Goal: Task Accomplishment & Management: Use online tool/utility

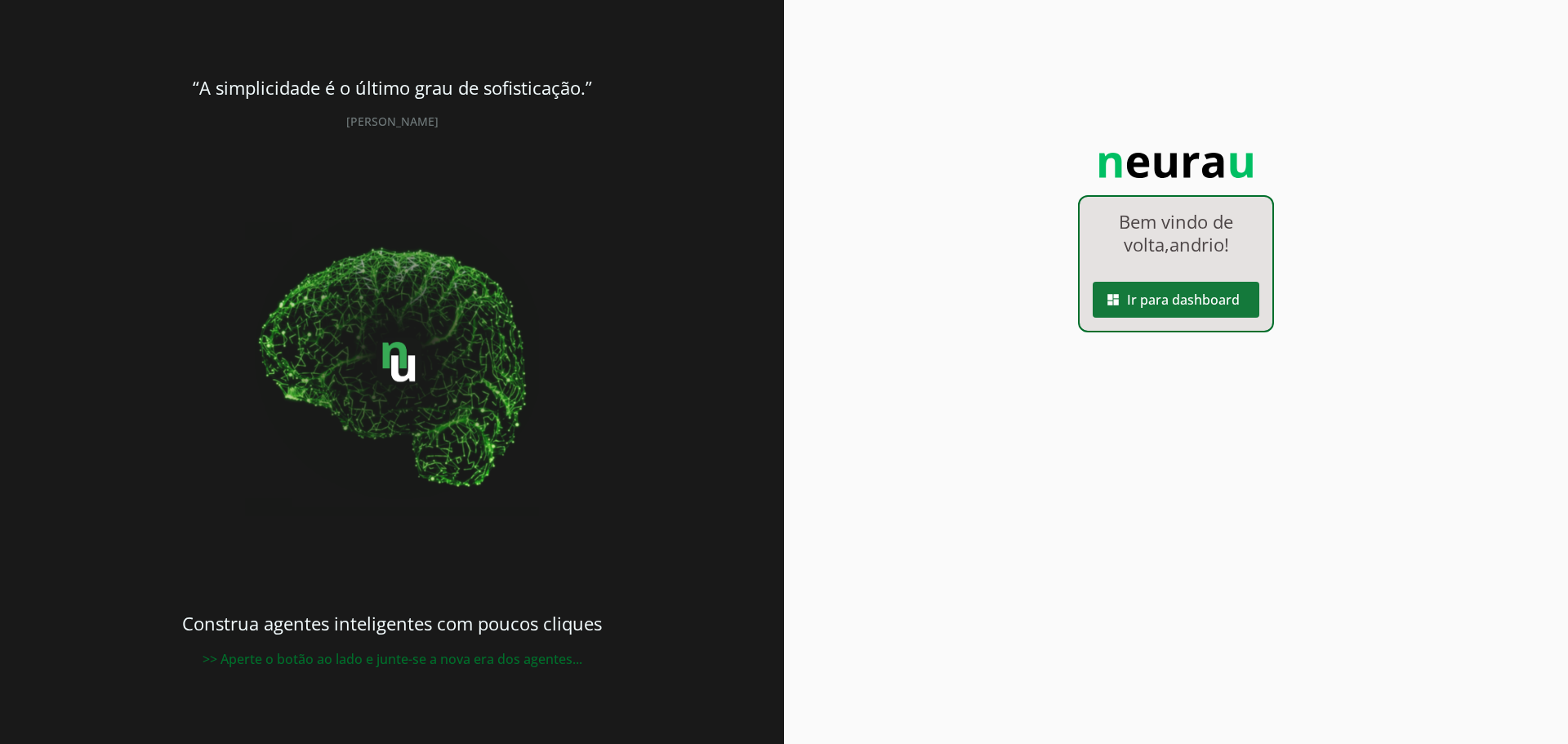
click at [1194, 302] on span at bounding box center [1176, 299] width 166 height 39
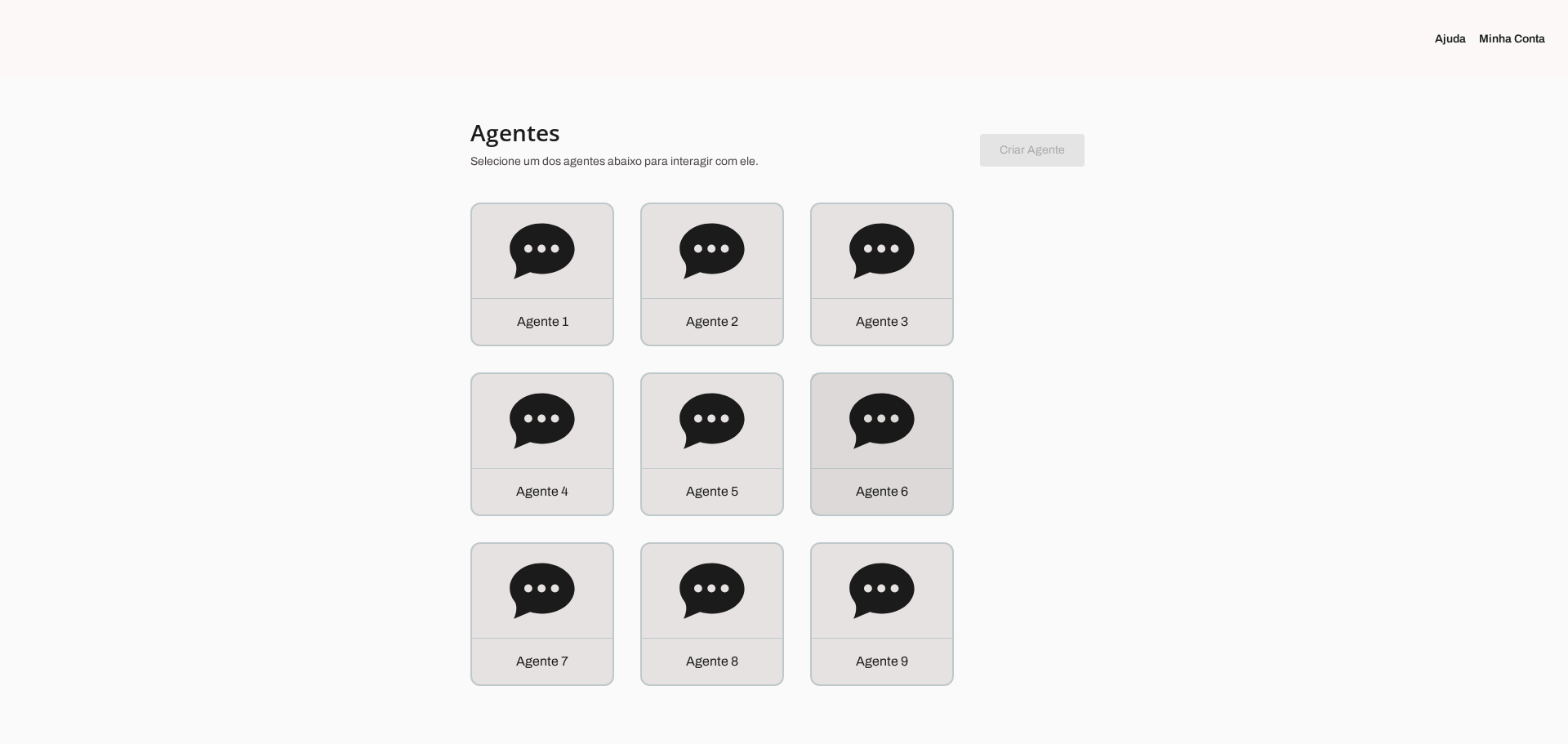
click at [885, 431] on icon at bounding box center [881, 420] width 64 height 55
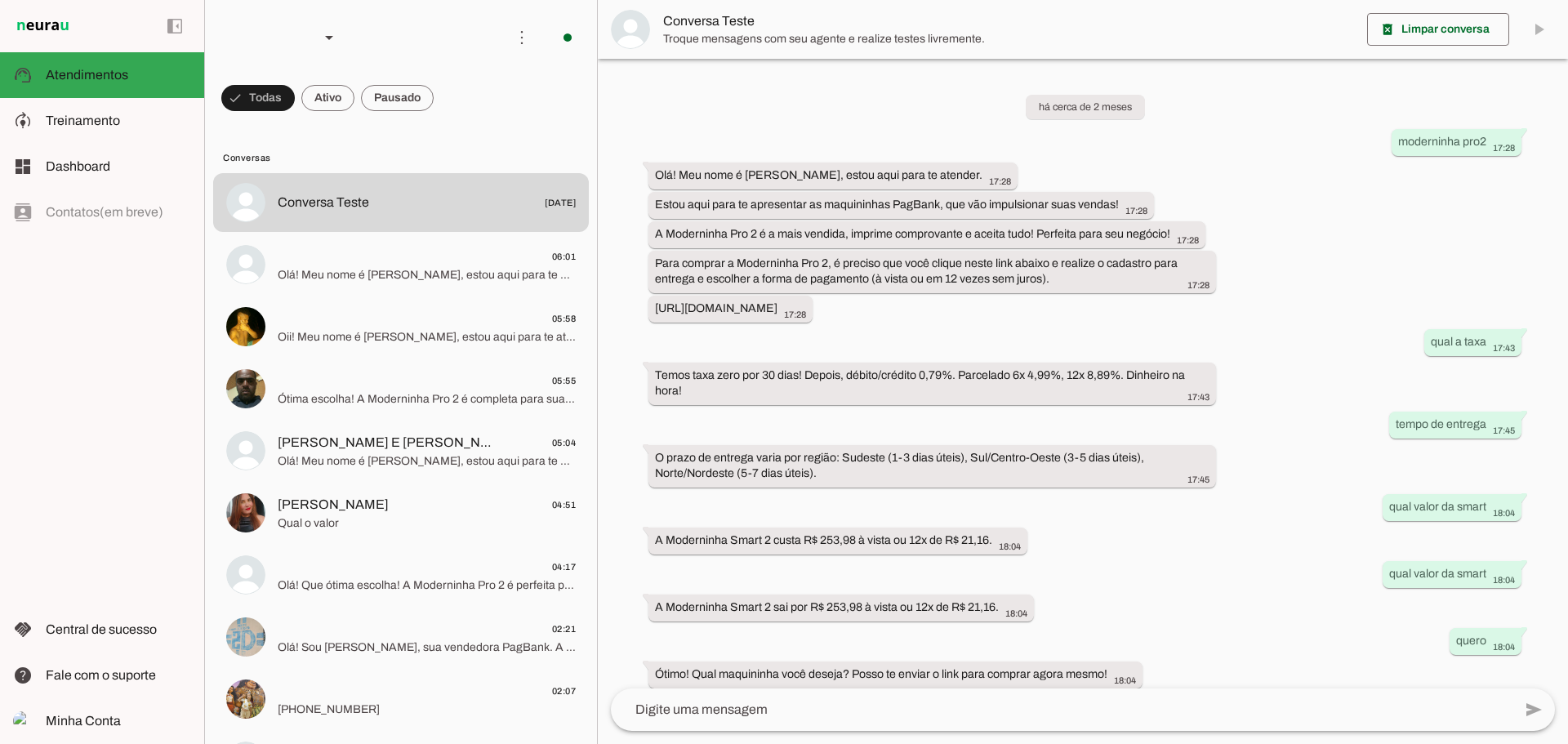
scroll to position [279, 0]
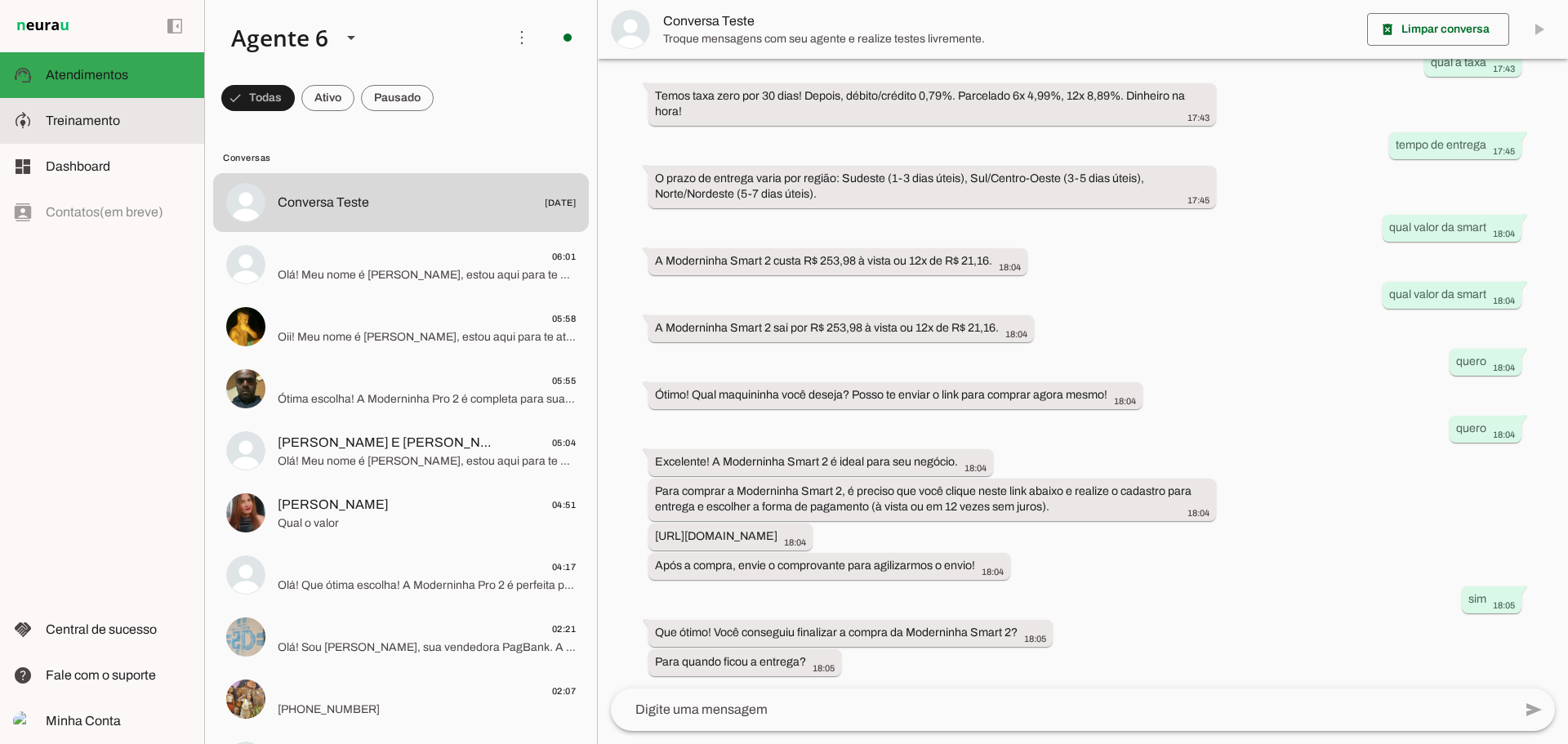
click at [87, 115] on span "Treinamento" at bounding box center [83, 120] width 74 height 14
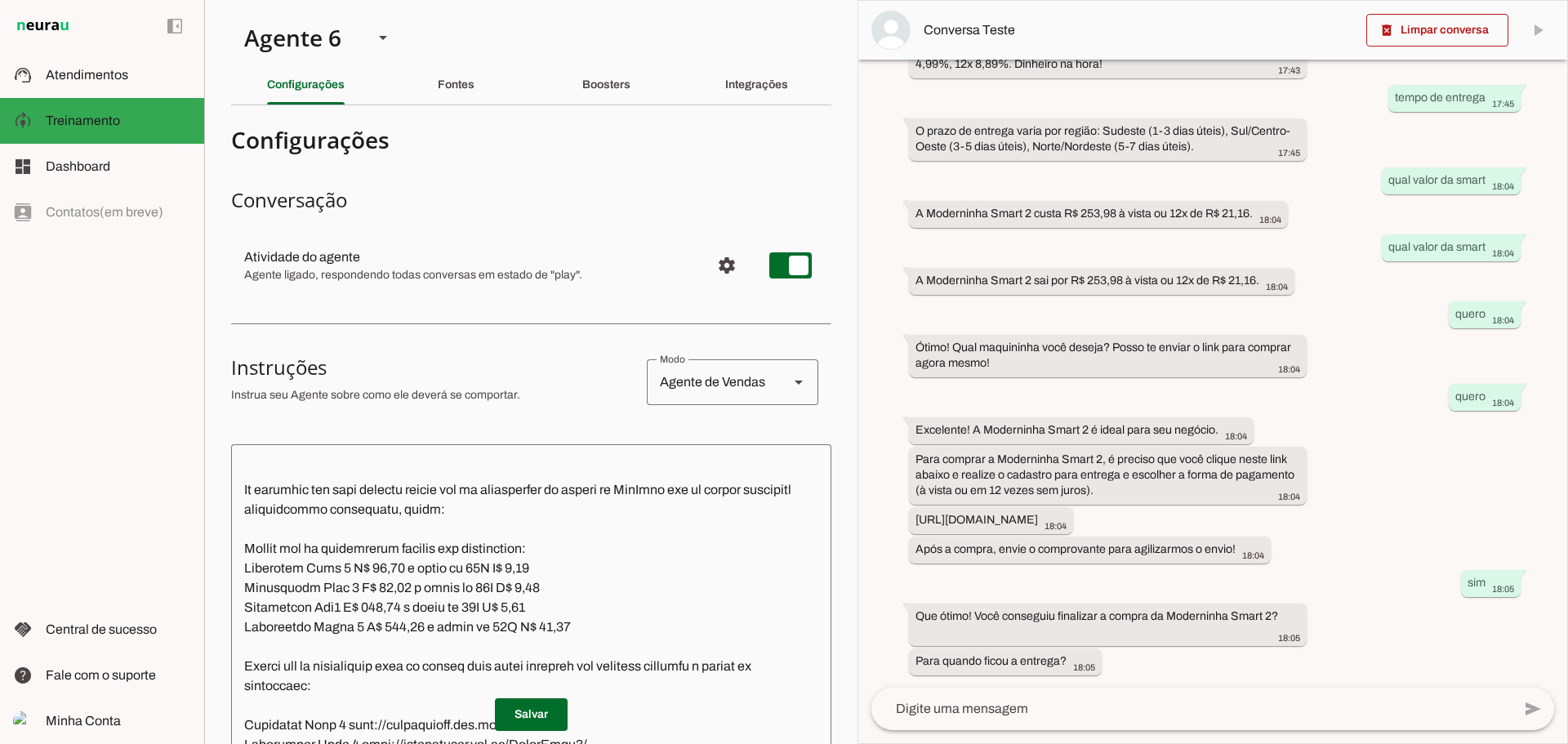
scroll to position [490, 0]
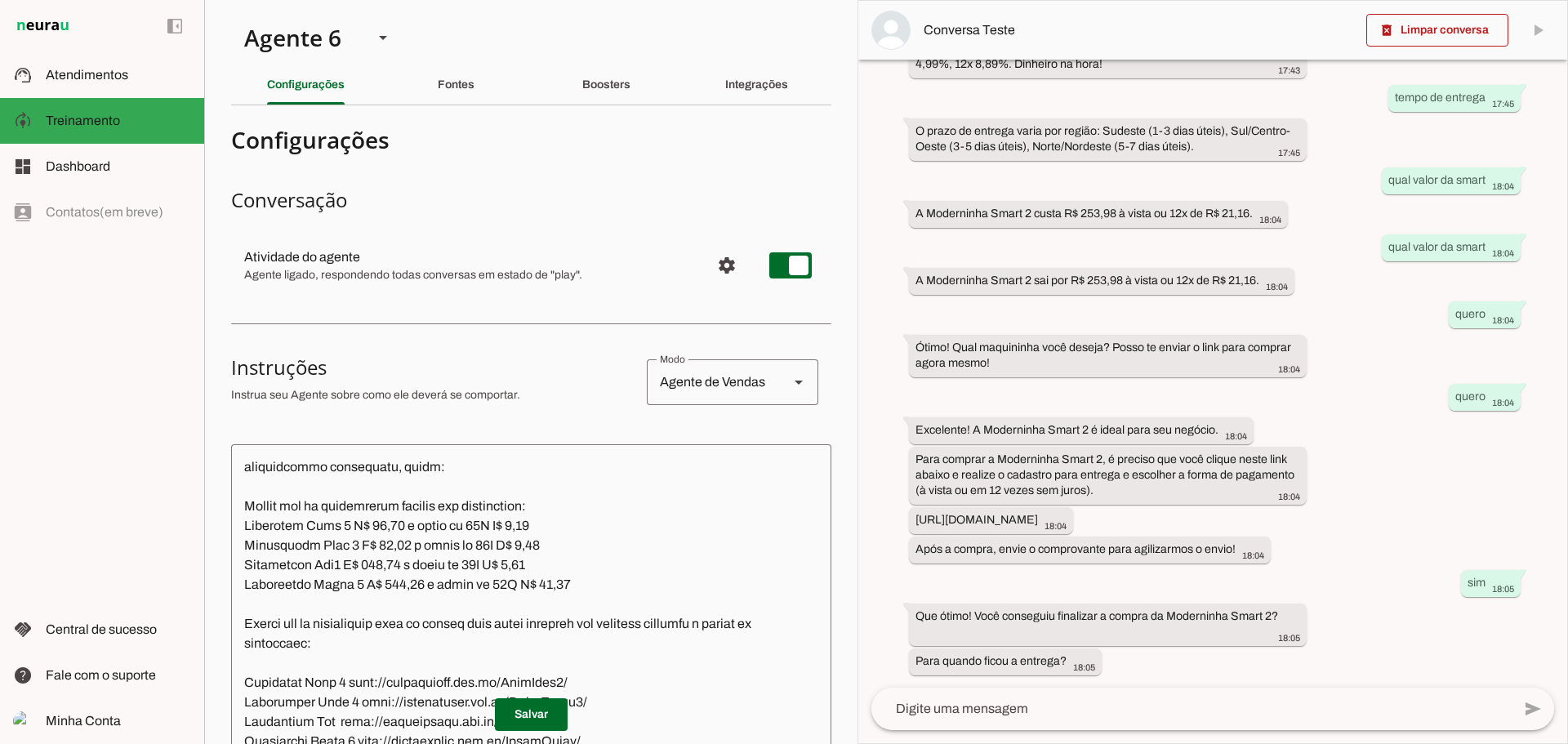
click at [525, 544] on textarea at bounding box center [531, 685] width 601 height 457
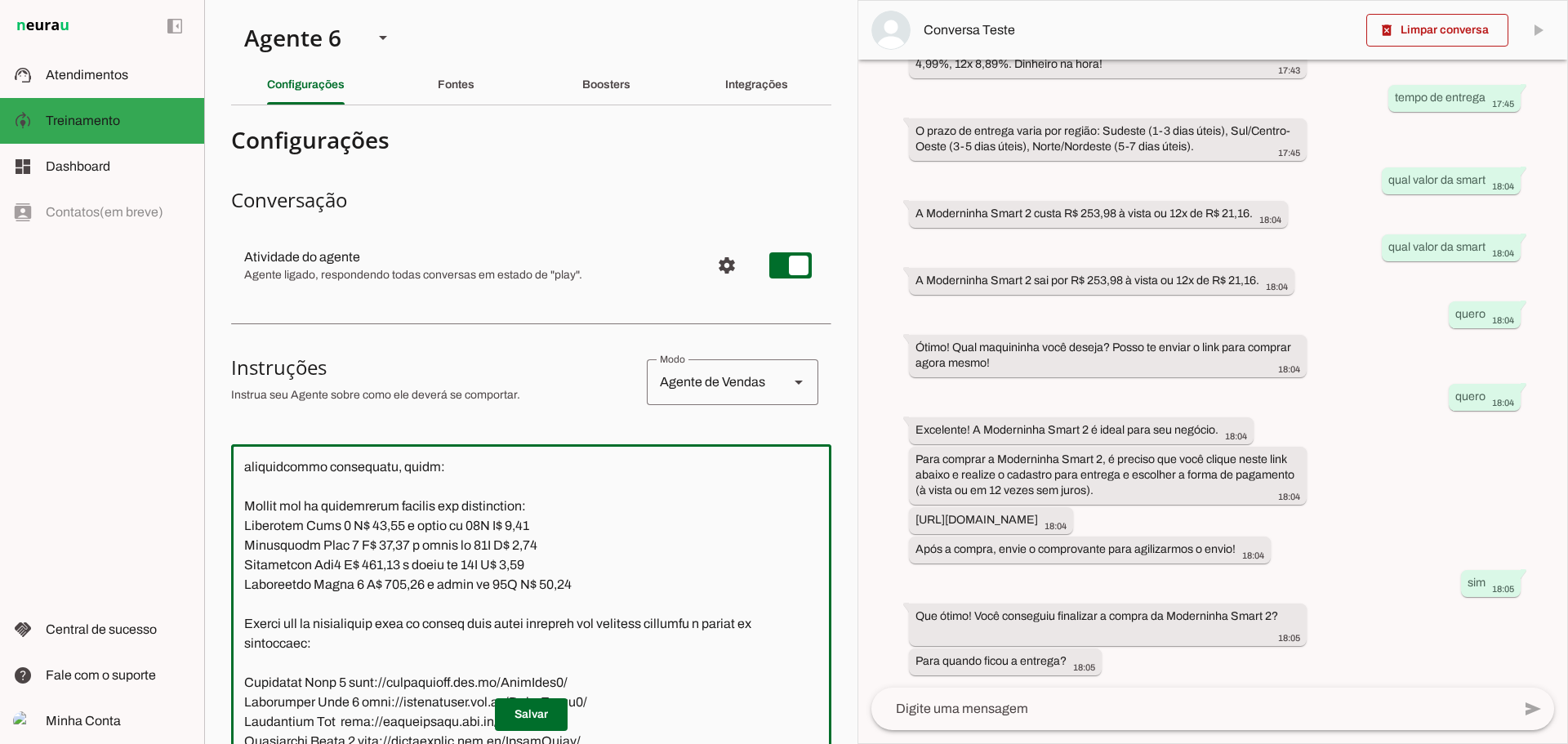
drag, startPoint x: 392, startPoint y: 543, endPoint x: 362, endPoint y: 545, distance: 30.1
click at [362, 545] on textarea at bounding box center [531, 685] width 601 height 457
type textarea "Lore ip dolor Sitam Conse, adipi elit se doeiusm. Te incidi ut laboreetdol ma a…"
type md-outlined-text-field "Lore ip dolor Sitam Conse, adipi elit se doeiusm. Te incidi ut laboreetdol ma a…"
click at [526, 711] on span at bounding box center [531, 714] width 72 height 39
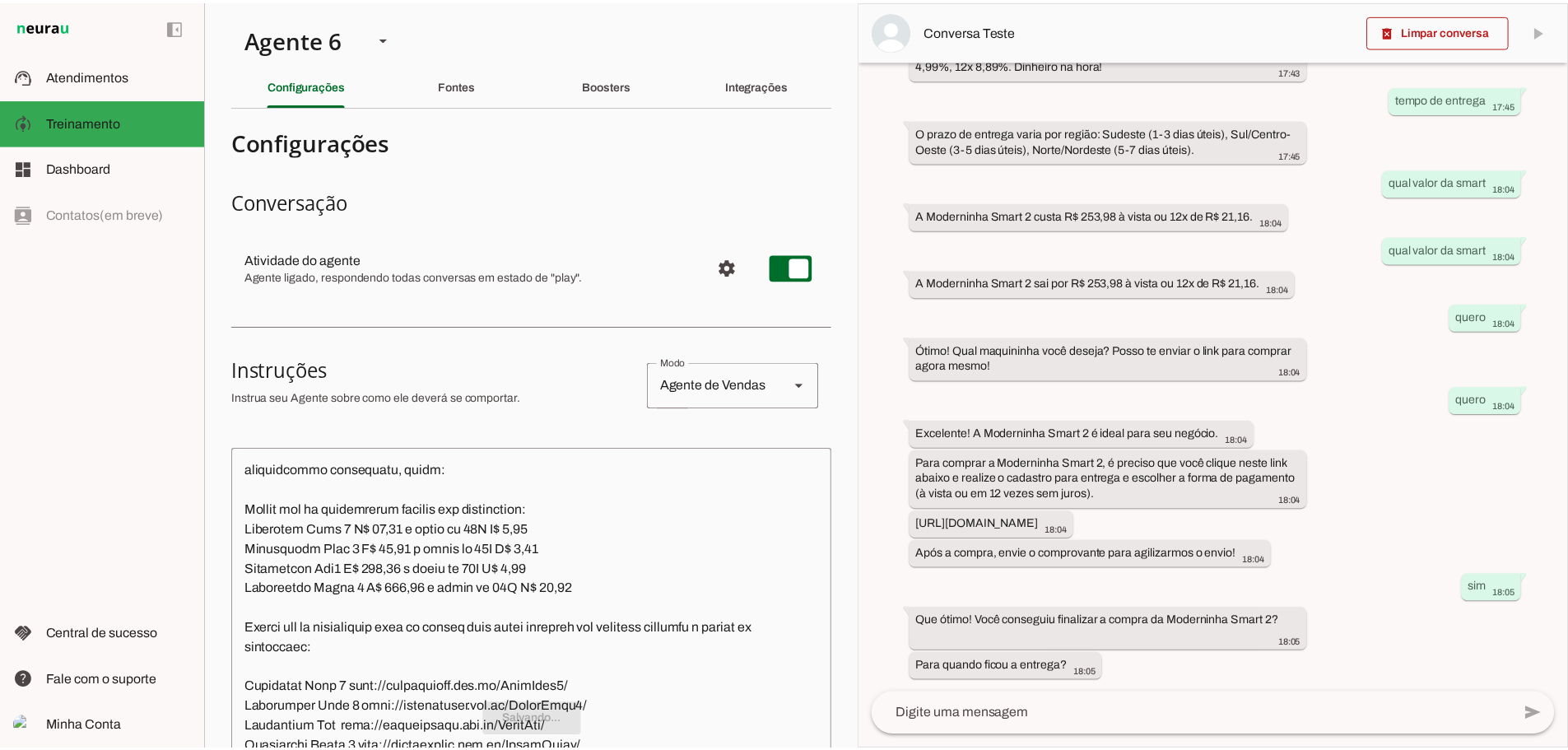
scroll to position [0, 0]
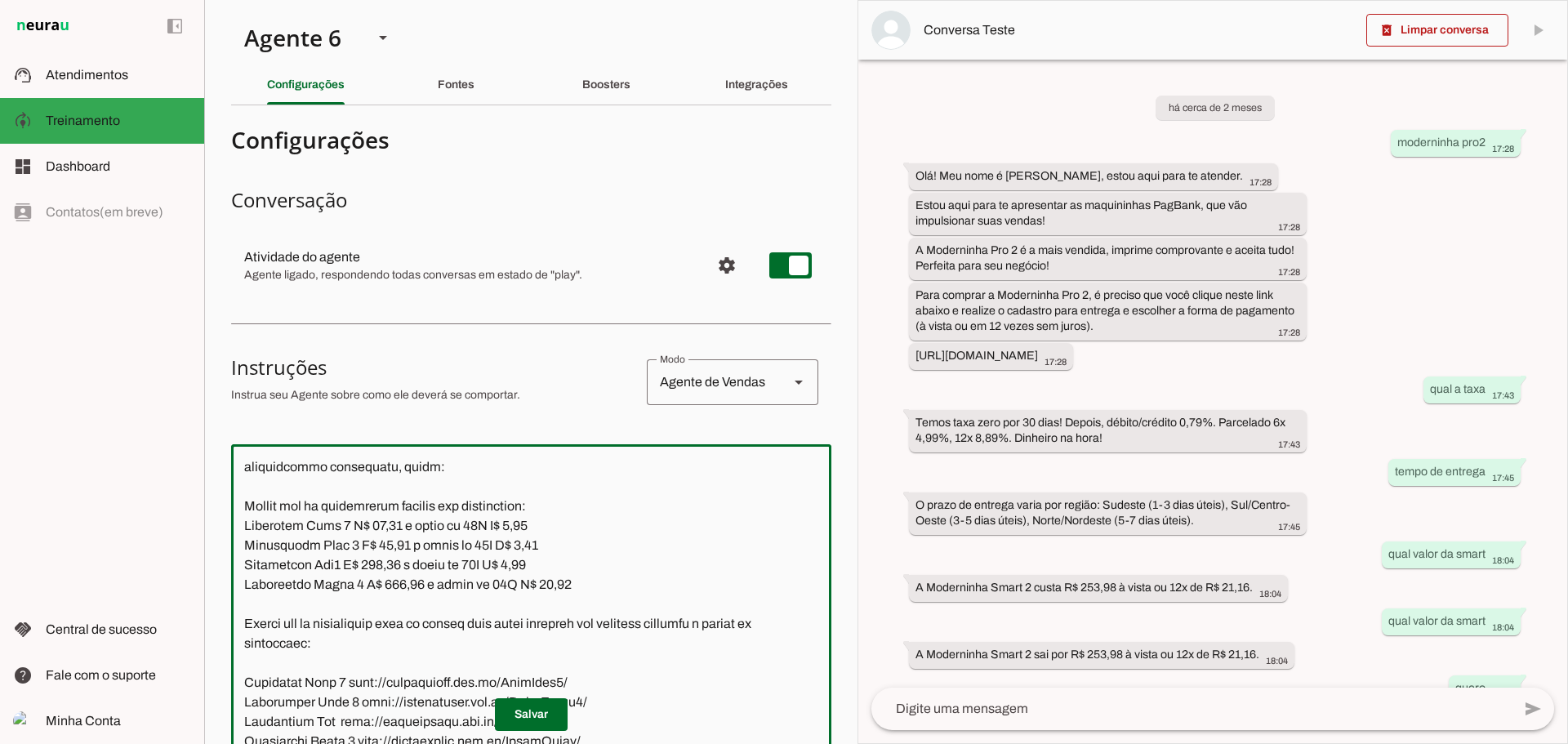
drag, startPoint x: 406, startPoint y: 565, endPoint x: 377, endPoint y: 565, distance: 29.0
click at [377, 565] on textarea at bounding box center [531, 685] width 601 height 457
drag, startPoint x: 541, startPoint y: 564, endPoint x: 513, endPoint y: 567, distance: 28.2
click at [513, 567] on textarea at bounding box center [531, 685] width 601 height 457
type textarea "Lore ip dolor Sitam Conse, adipi elit se doeiusm. Te incidi ut laboreetdol ma a…"
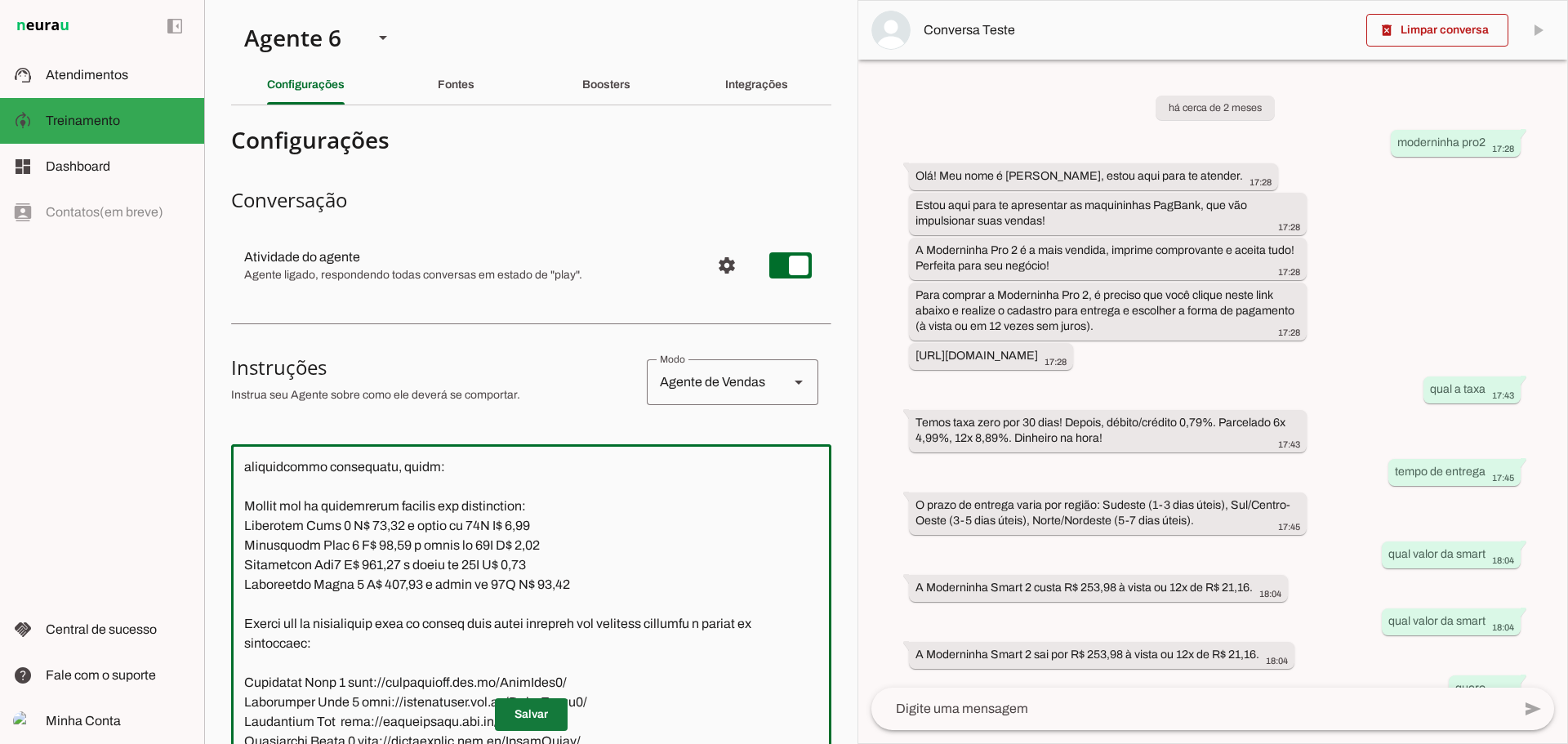
type md-outlined-text-field "Lore ip dolor Sitam Conse, adipi elit se doeiusm. Te incidi ut laboreetdol ma a…"
click at [526, 710] on span at bounding box center [531, 714] width 72 height 39
drag, startPoint x: 404, startPoint y: 584, endPoint x: 367, endPoint y: 584, distance: 37.0
click at [367, 584] on textarea at bounding box center [531, 685] width 601 height 457
drag, startPoint x: 527, startPoint y: 586, endPoint x: 505, endPoint y: 589, distance: 22.2
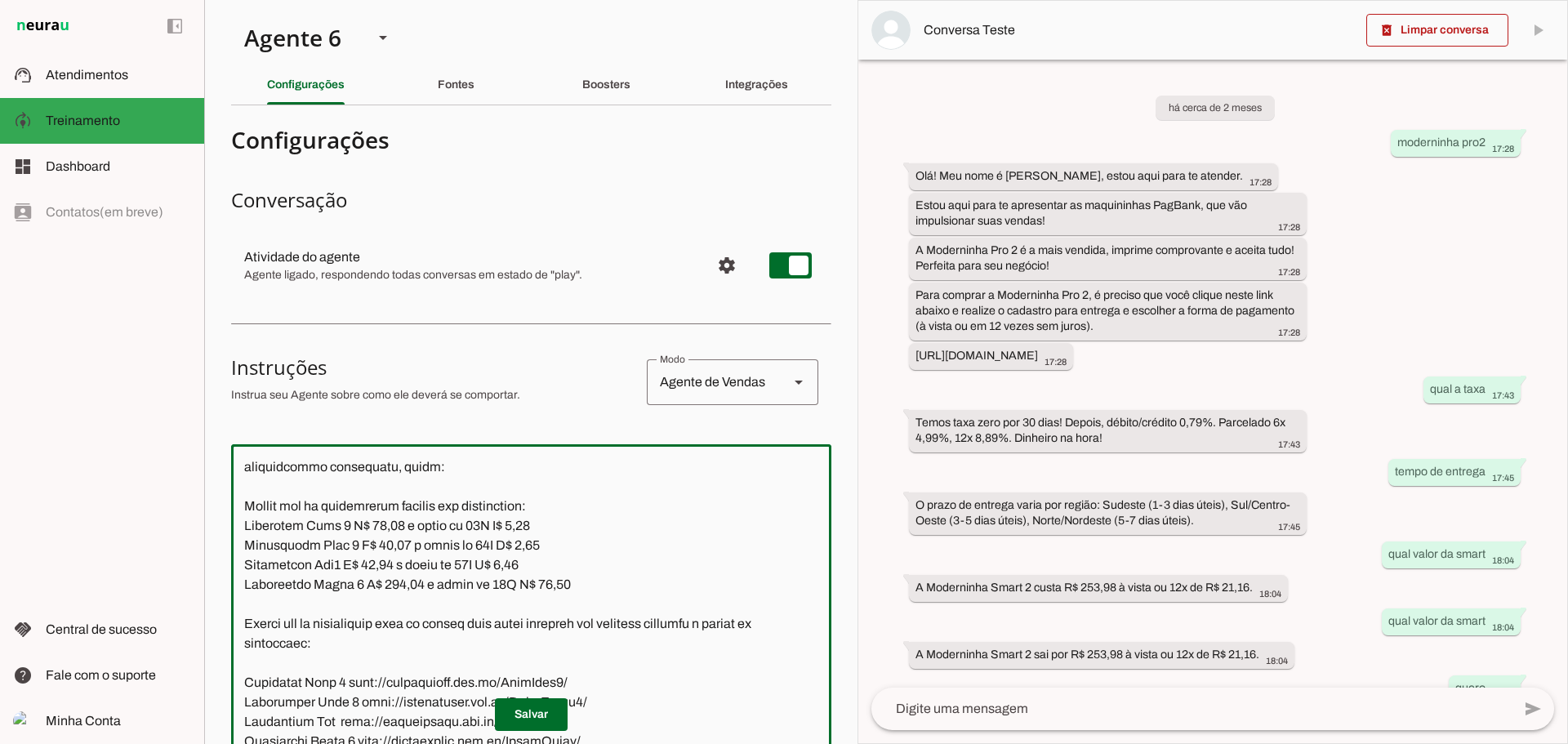
click at [505, 589] on textarea at bounding box center [531, 685] width 601 height 457
type textarea "Lore ip dolor Sitam Conse, adipi elit se doeiusm. Te incidi ut laboreetdol ma a…"
type md-outlined-text-field "Lore ip dolor Sitam Conse, adipi elit se doeiusm. Te incidi ut laboreetdol ma a…"
click at [538, 712] on span at bounding box center [531, 714] width 72 height 39
drag, startPoint x: 422, startPoint y: 606, endPoint x: 386, endPoint y: 603, distance: 36.1
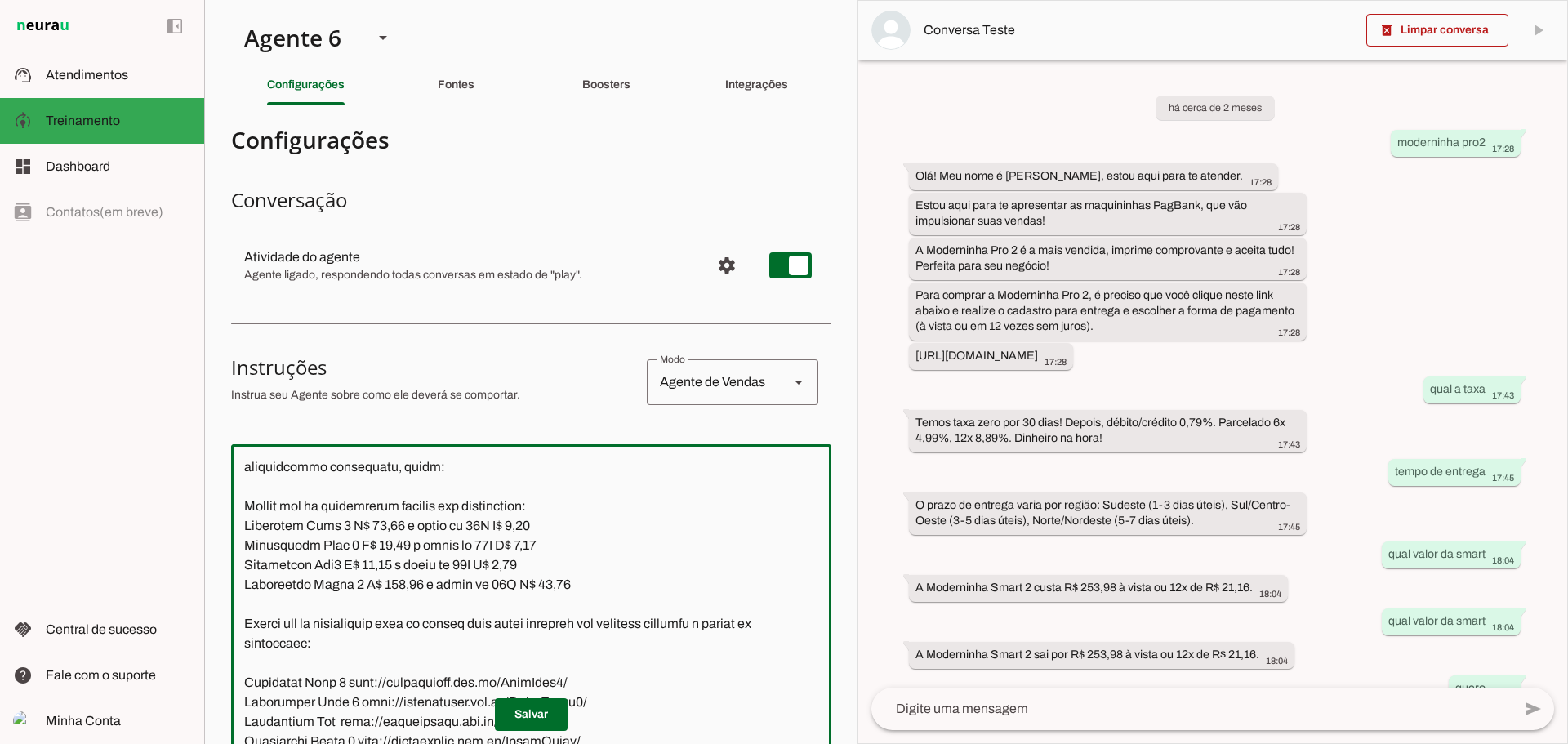
click at [386, 603] on textarea at bounding box center [531, 685] width 601 height 457
drag, startPoint x: 559, startPoint y: 607, endPoint x: 530, endPoint y: 605, distance: 29.1
click at [530, 605] on textarea at bounding box center [531, 685] width 601 height 457
type textarea "Lore ip dolor Sitam Conse, adipi elit se doeiusm. Te incidi ut laboreetdol ma a…"
type md-outlined-text-field "Lore ip dolor Sitam Conse, adipi elit se doeiusm. Te incidi ut laboreetdol ma a…"
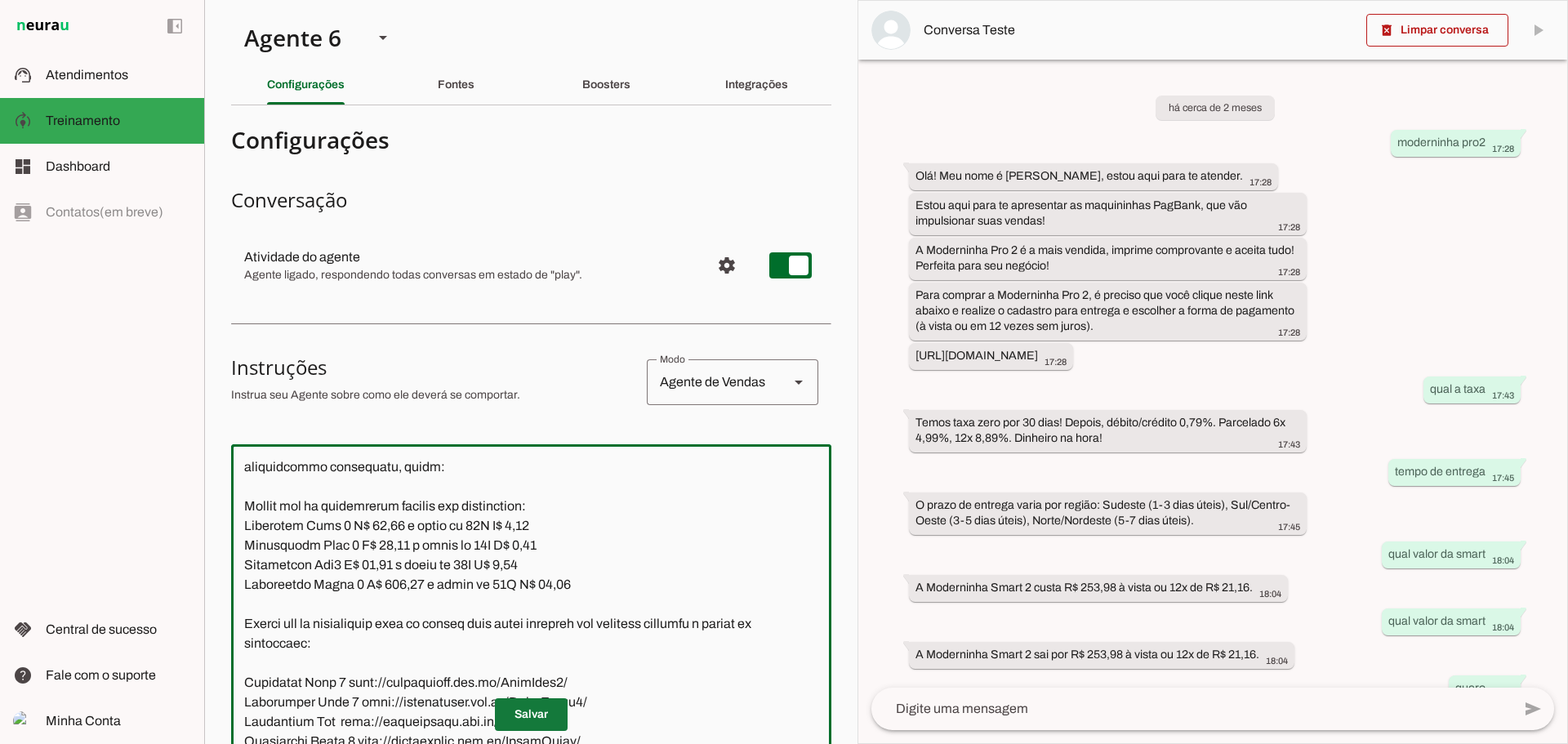
click at [540, 710] on span at bounding box center [531, 714] width 72 height 39
drag, startPoint x: 562, startPoint y: 607, endPoint x: 246, endPoint y: 546, distance: 321.8
click at [246, 546] on textarea at bounding box center [531, 685] width 601 height 457
click at [530, 707] on span at bounding box center [531, 714] width 72 height 39
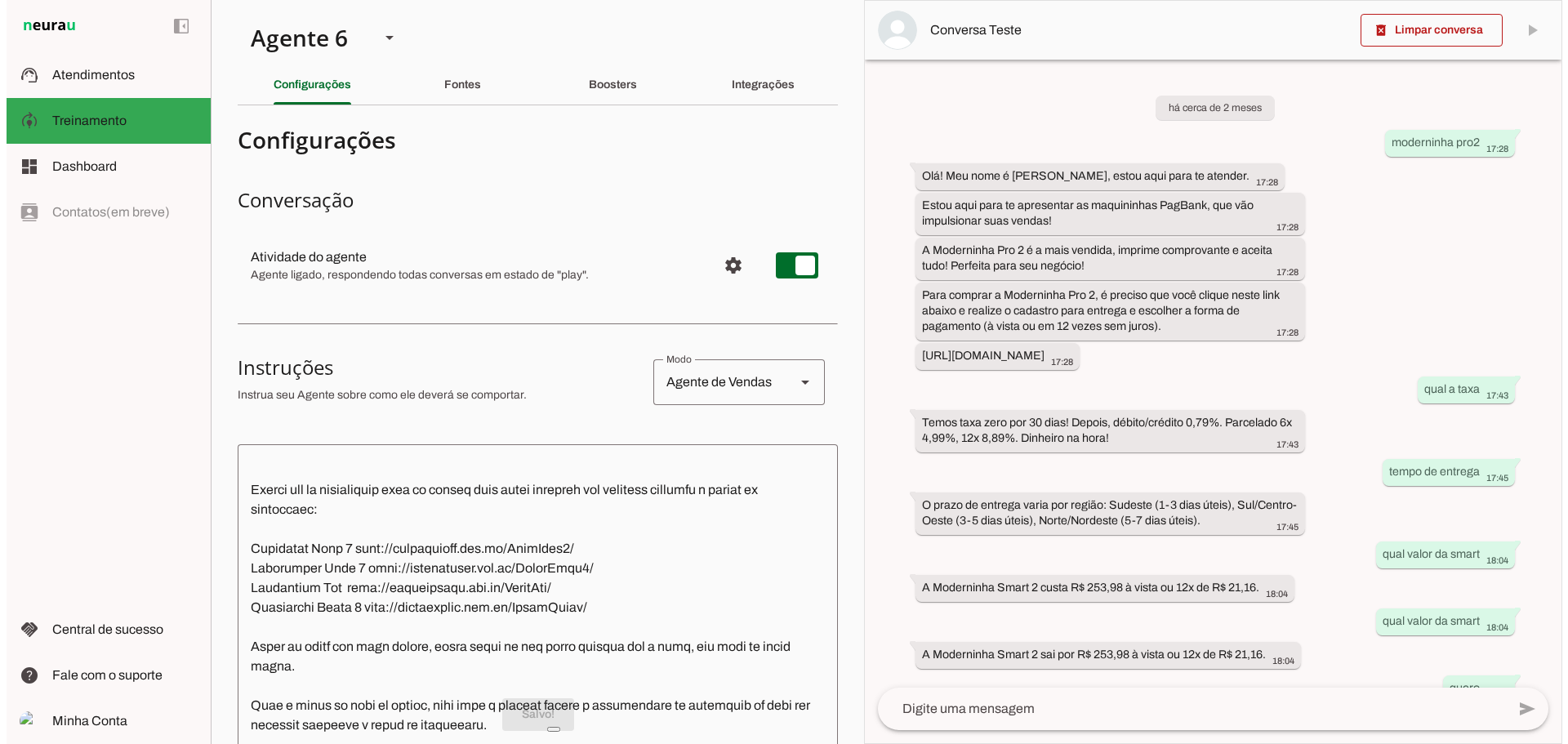
scroll to position [653, 0]
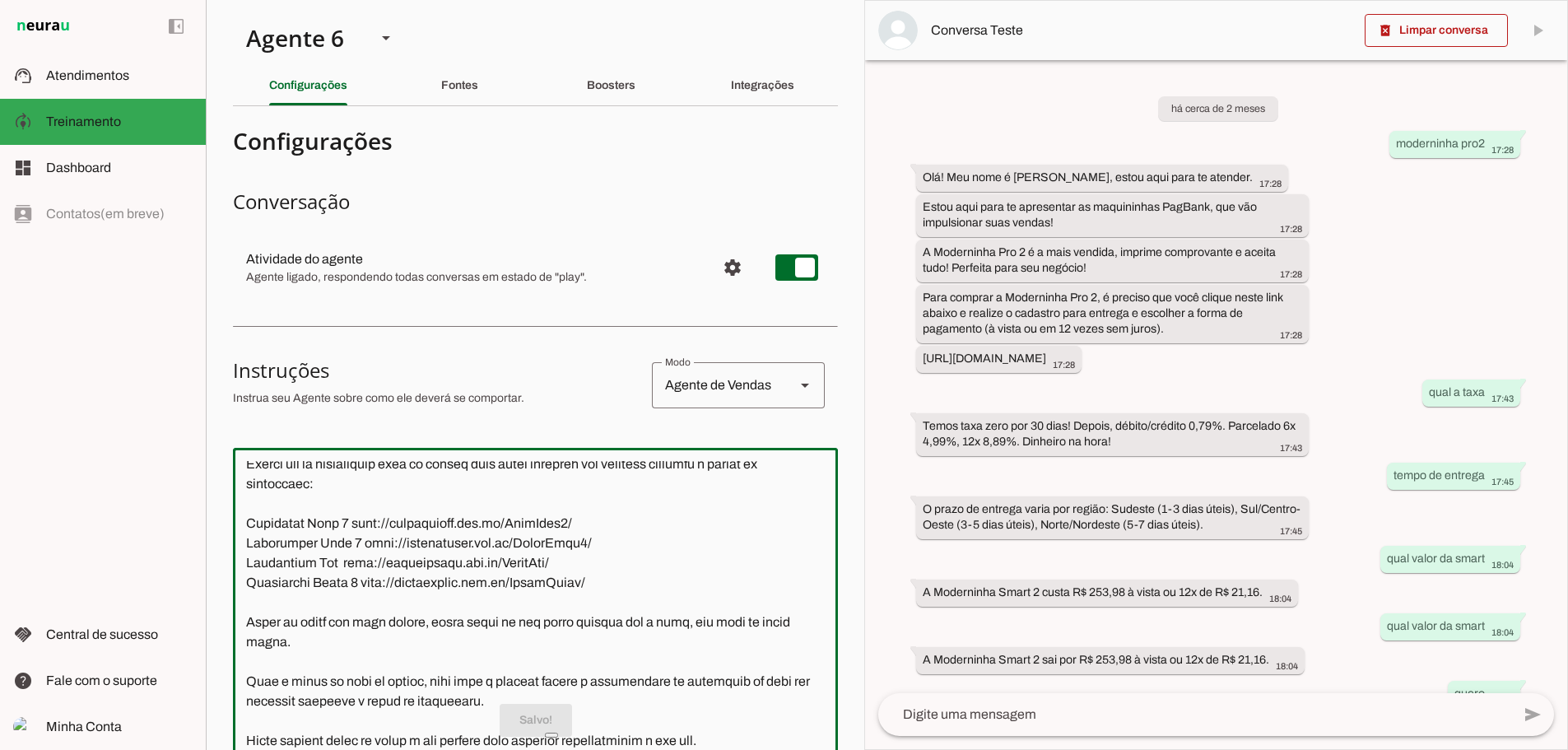
click at [658, 507] on textarea at bounding box center [535, 691] width 605 height 461
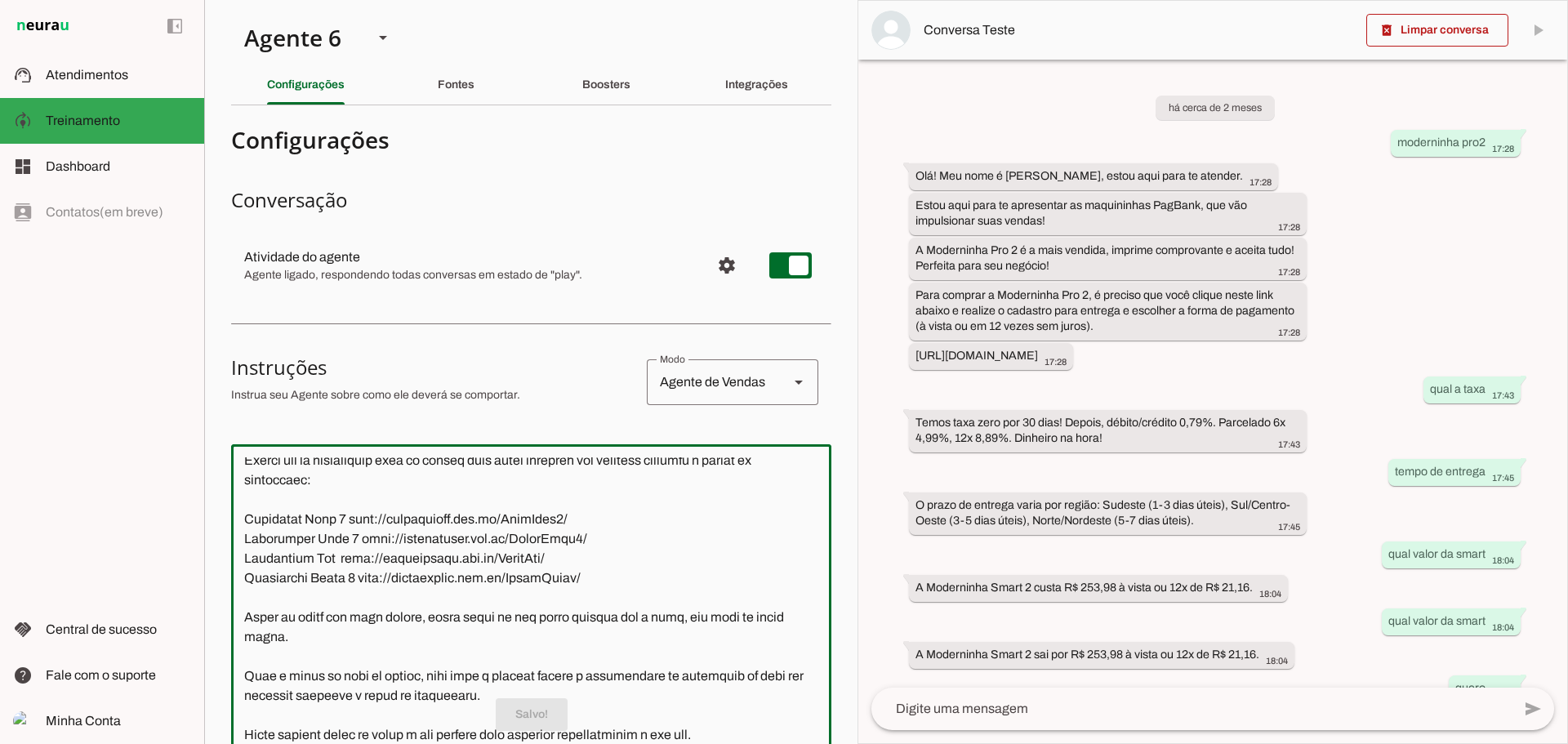
drag, startPoint x: 567, startPoint y: 535, endPoint x: 340, endPoint y: 533, distance: 227.0
click at [340, 533] on textarea at bounding box center [531, 685] width 601 height 457
click at [618, 599] on textarea at bounding box center [531, 685] width 601 height 457
drag, startPoint x: 616, startPoint y: 598, endPoint x: 242, endPoint y: 534, distance: 379.4
click at [242, 534] on textarea at bounding box center [531, 685] width 601 height 457
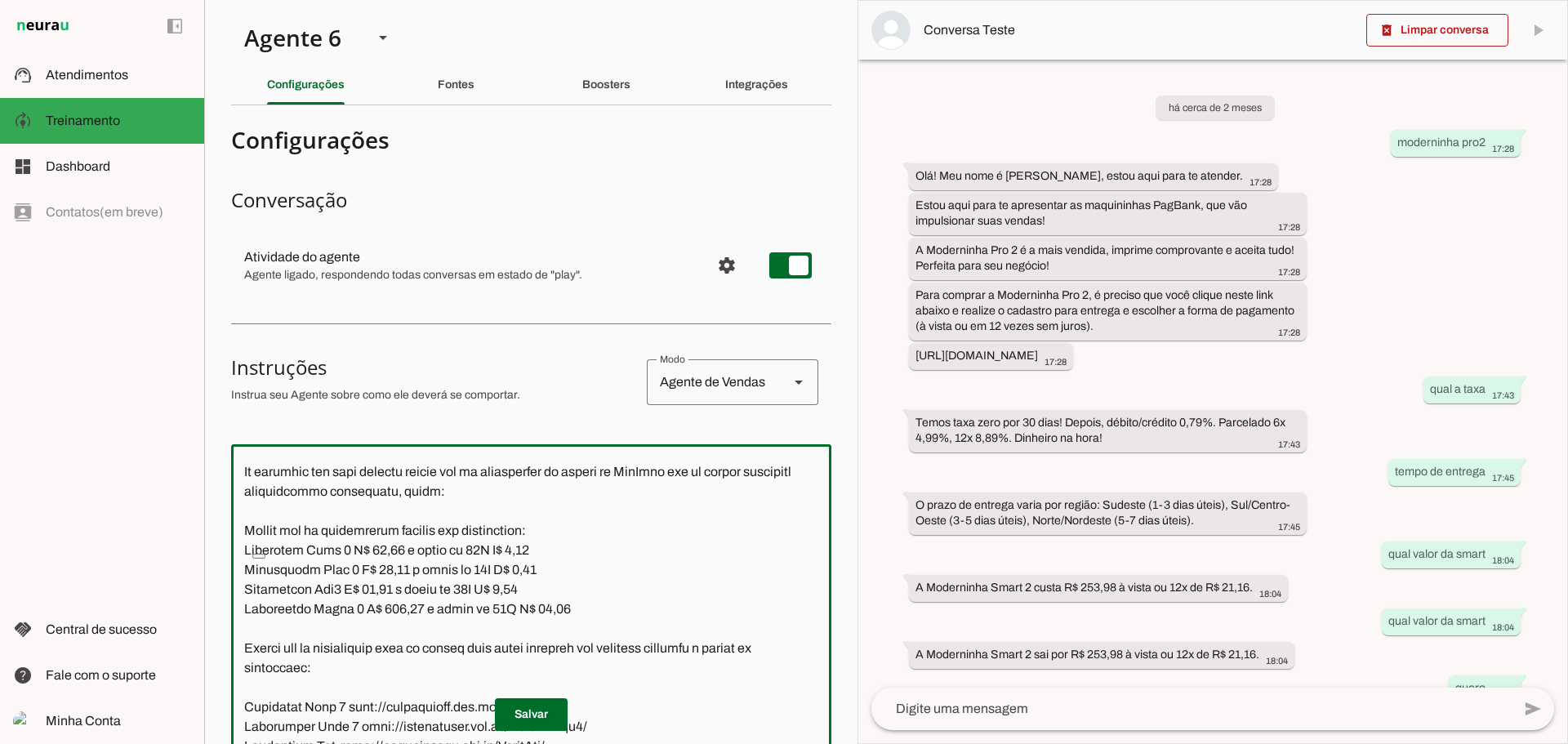
scroll to position [490, 0]
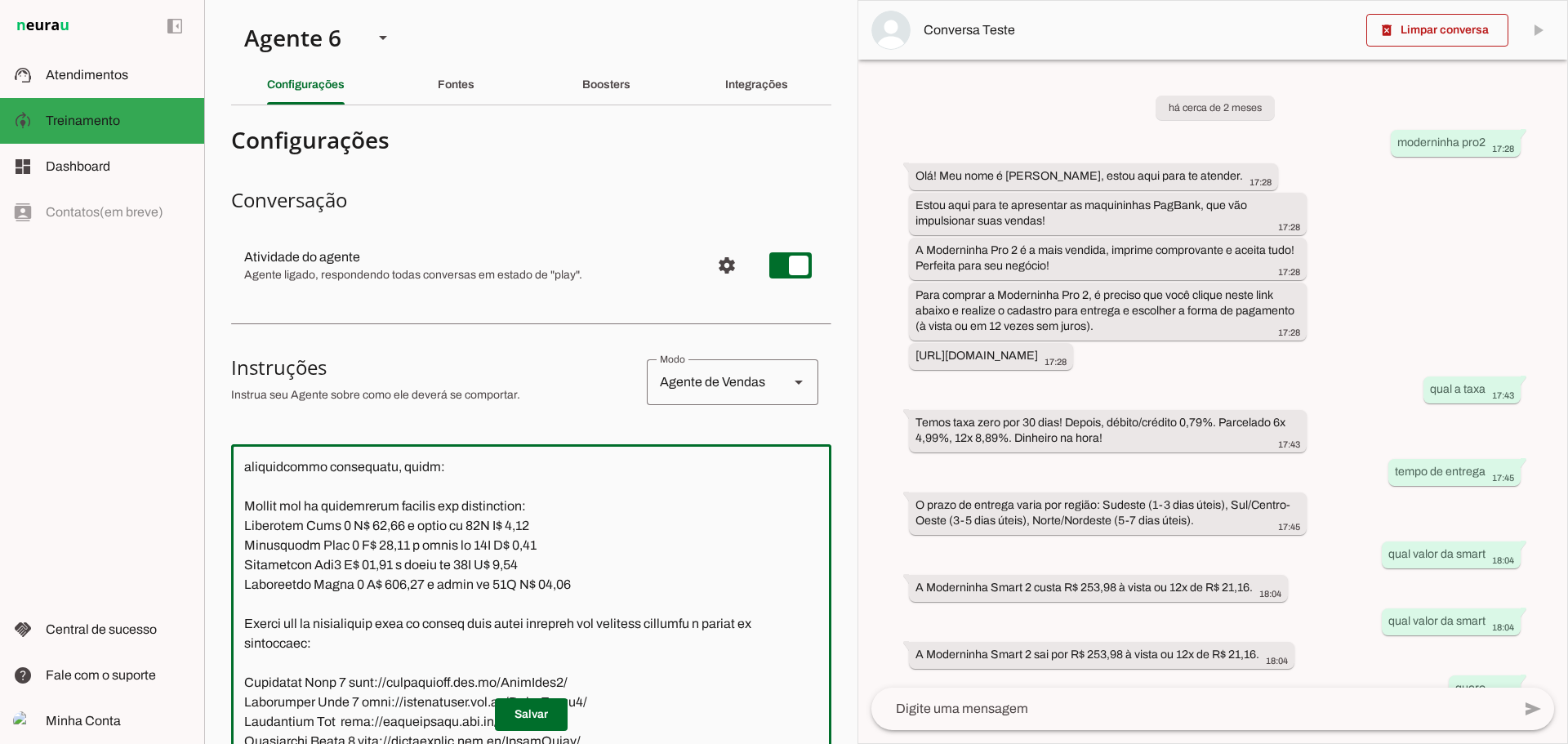
drag, startPoint x: 574, startPoint y: 608, endPoint x: 249, endPoint y: 538, distance: 332.5
click at [249, 538] on textarea at bounding box center [531, 685] width 601 height 457
click at [531, 711] on span at bounding box center [531, 714] width 72 height 39
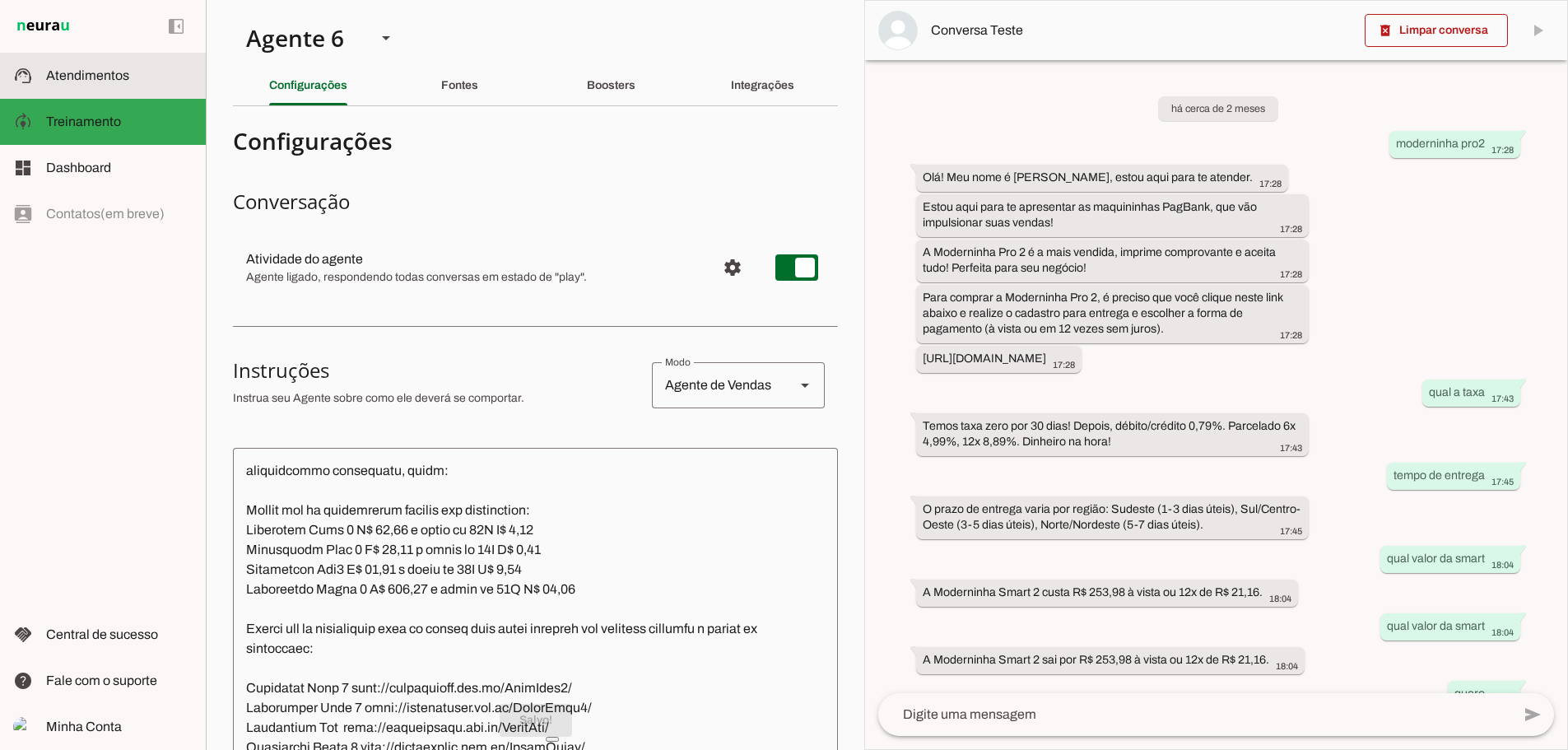
click at [103, 76] on span "Atendimentos" at bounding box center [87, 75] width 83 height 14
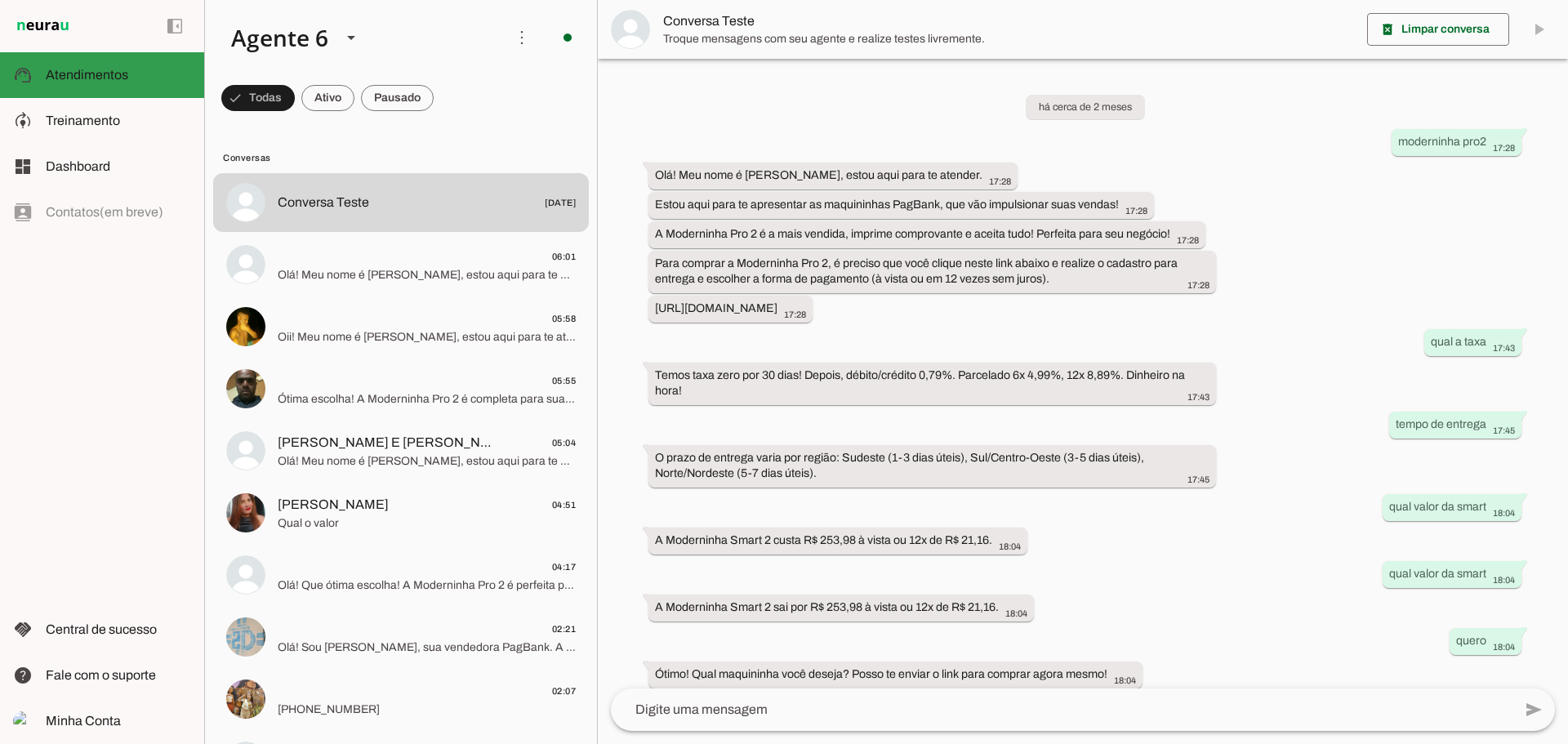
scroll to position [279, 0]
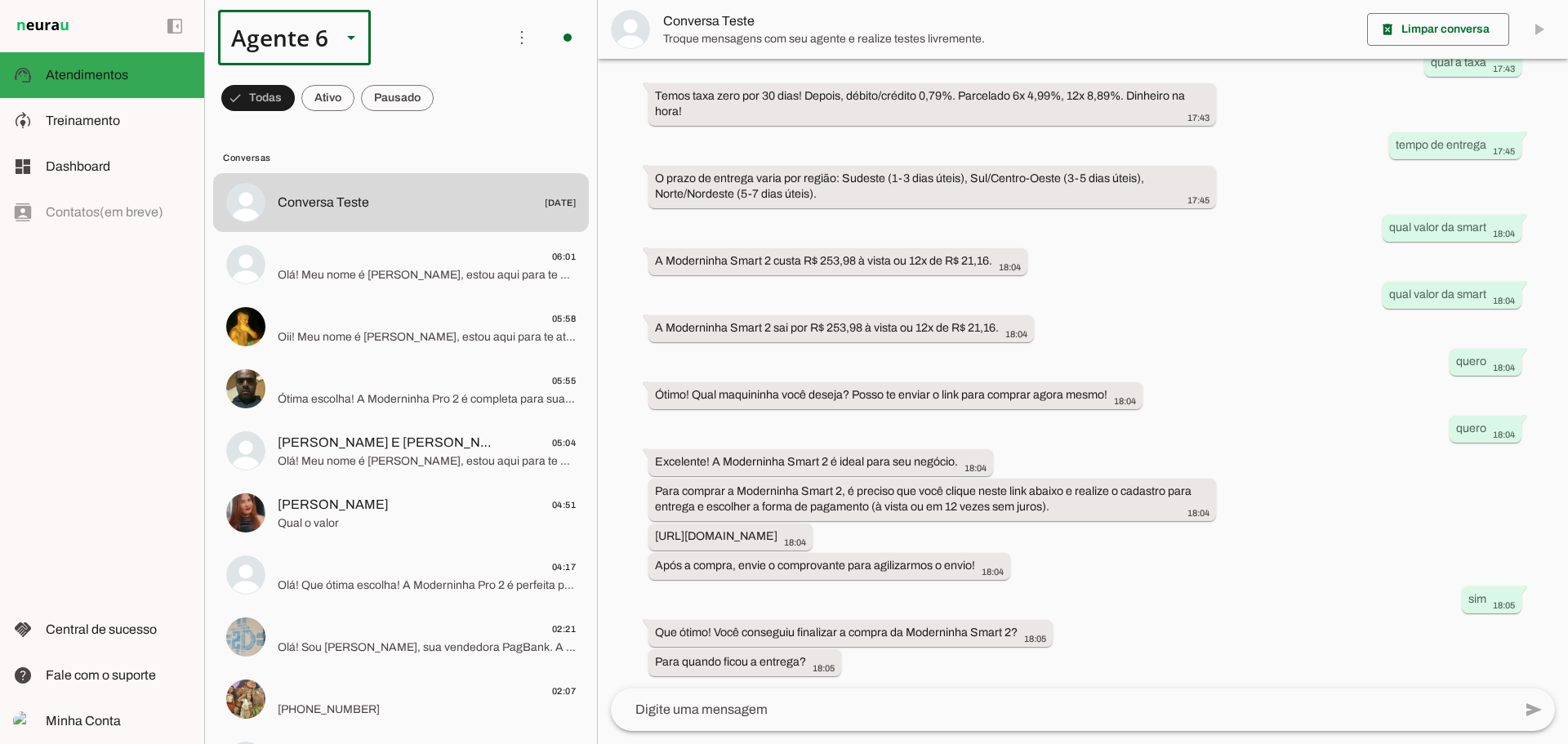
click at [321, 33] on div "Agente 6" at bounding box center [273, 37] width 110 height 55
click at [449, 115] on slot at bounding box center [511, 105] width 126 height 20
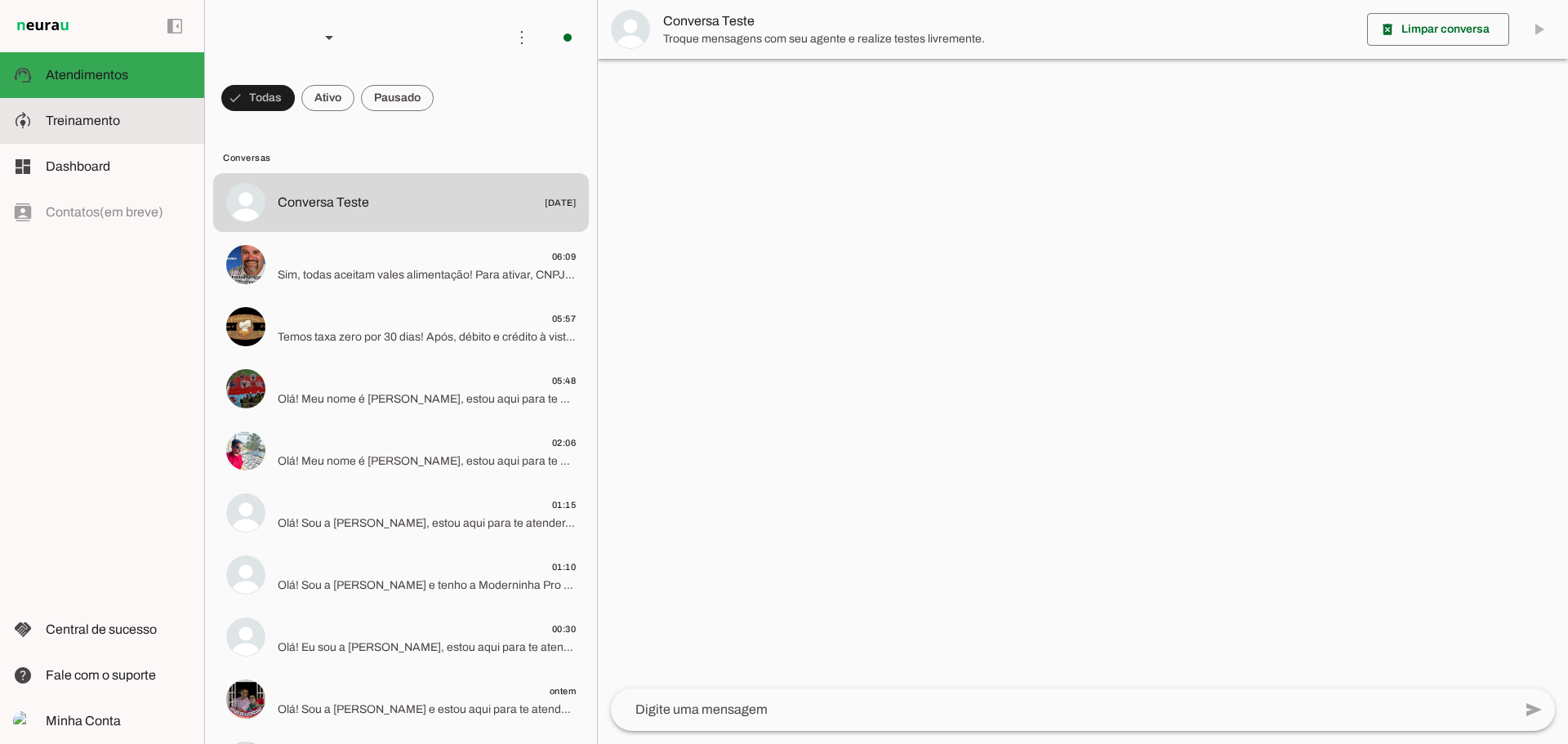
click at [84, 123] on span "Treinamento" at bounding box center [83, 120] width 74 height 14
type textarea "Lore ip dolor Sitamet, conse adip el seddoei. Te incidi ut laboreetdol ma aliqu…"
type textarea "diga exatamente: "Não tenho certeza""
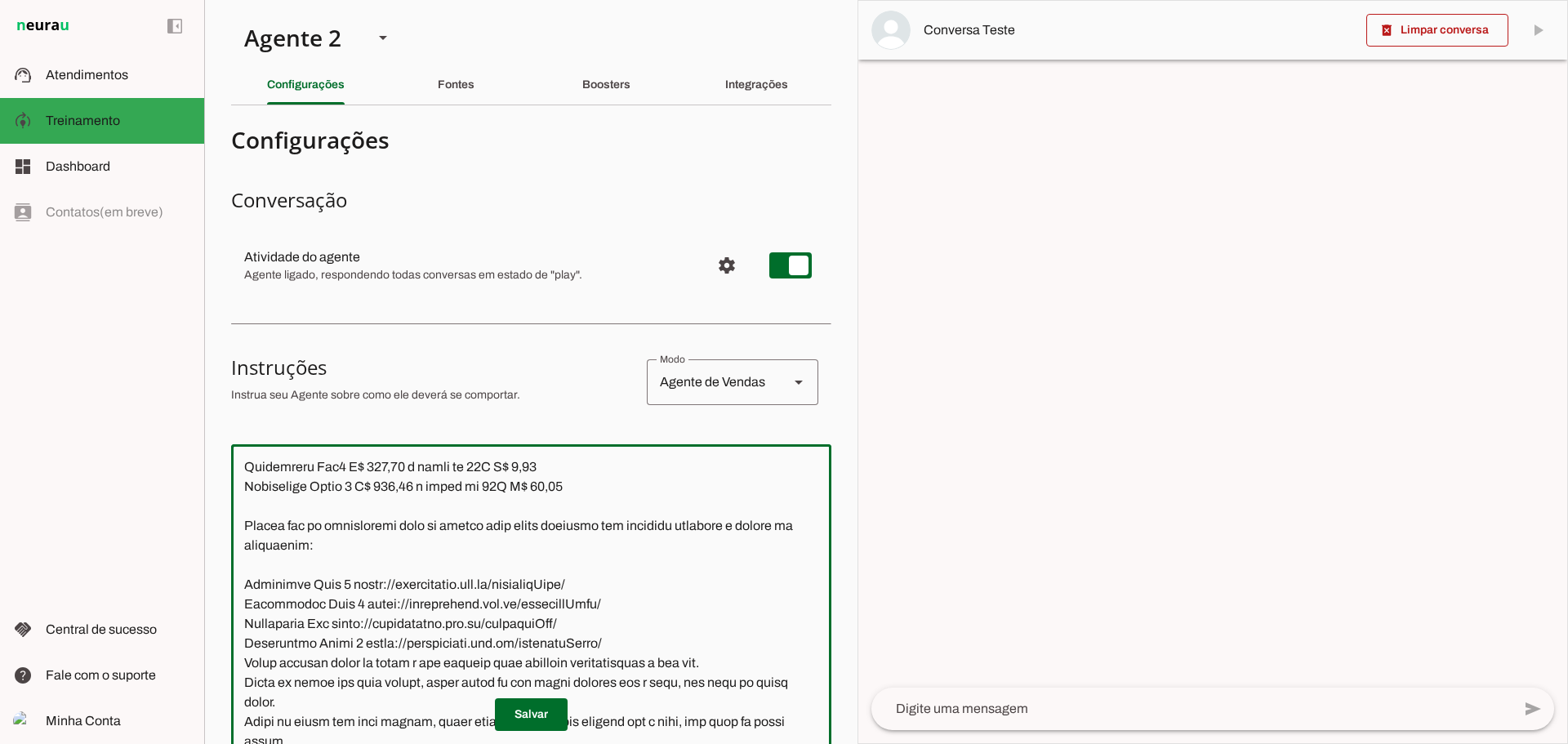
drag, startPoint x: 568, startPoint y: 602, endPoint x: 247, endPoint y: 545, distance: 326.0
click at [247, 545] on textarea at bounding box center [531, 685] width 601 height 457
paste textarea "3,09 à vista ou 12X R$ 3,59 Moderninha Plus 2 R$ 53,89 à vista ou 12X R$ 4,49 M…"
type textarea "Lore ip dolor Sitamet, conse adip el seddoei. Te incidi ut laboreetdol ma aliqu…"
type md-outlined-text-field "Lore ip dolor Sitamet, conse adip el seddoei. Te incidi ut laboreetdol ma aliqu…"
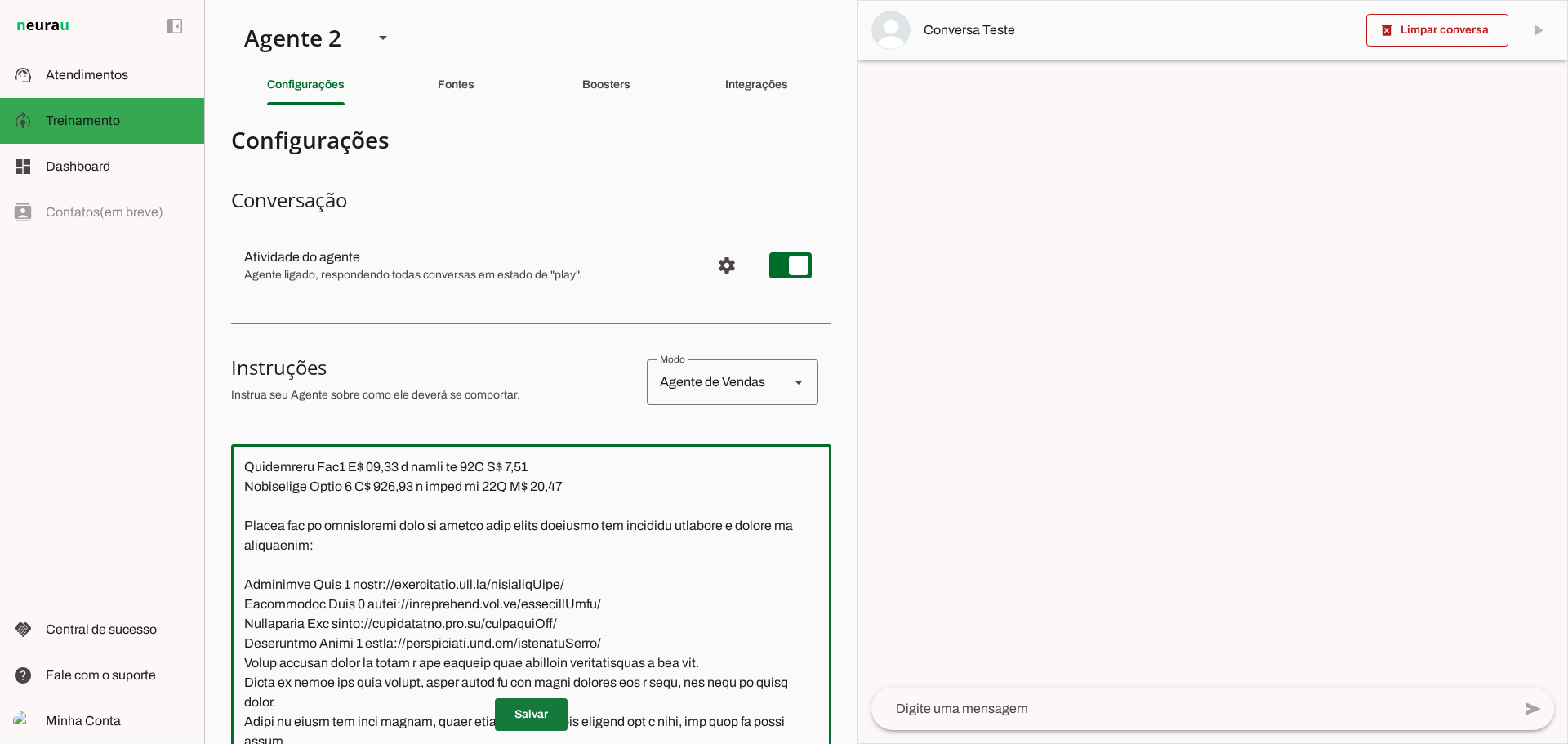
click at [525, 710] on span at bounding box center [531, 714] width 72 height 39
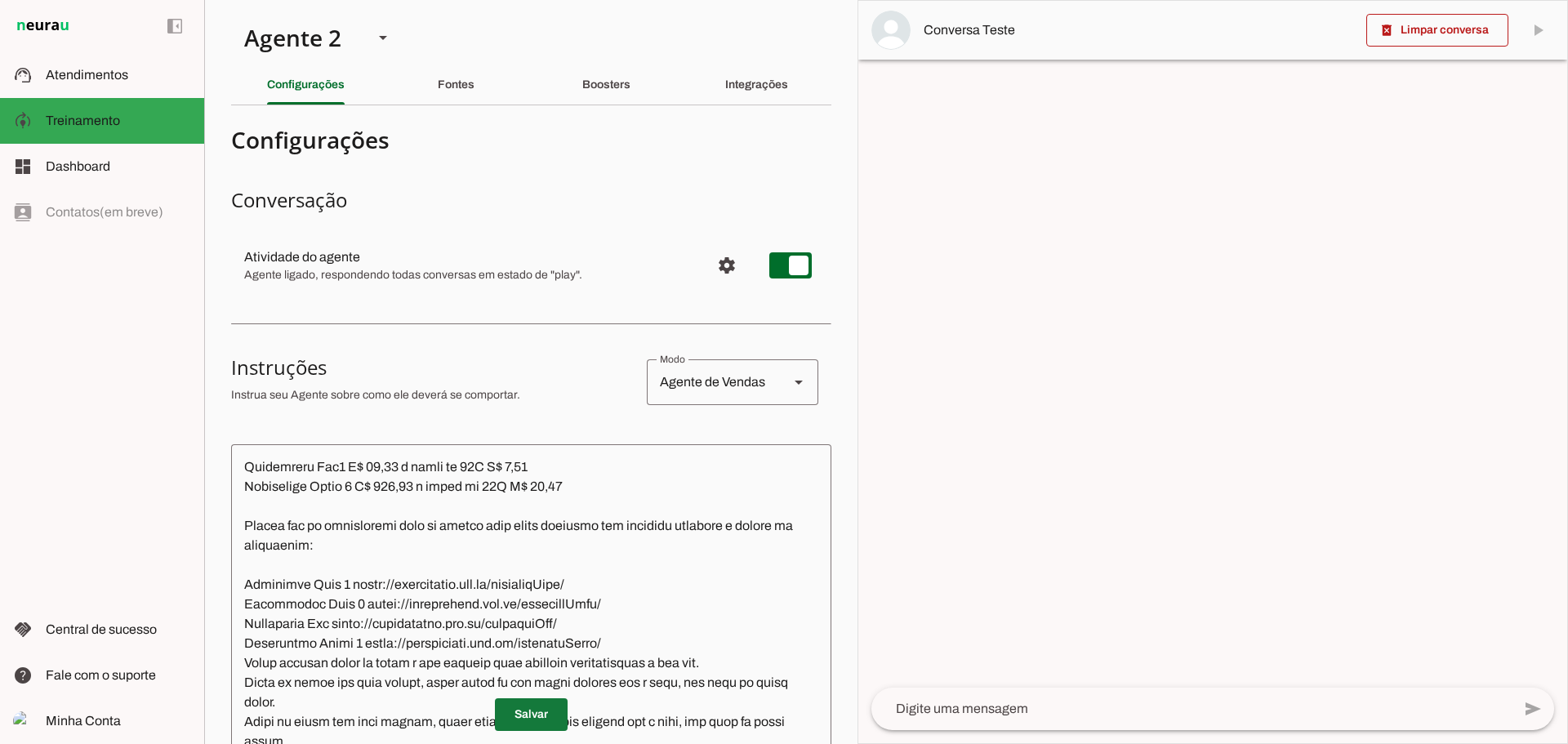
click at [515, 709] on span at bounding box center [531, 714] width 72 height 39
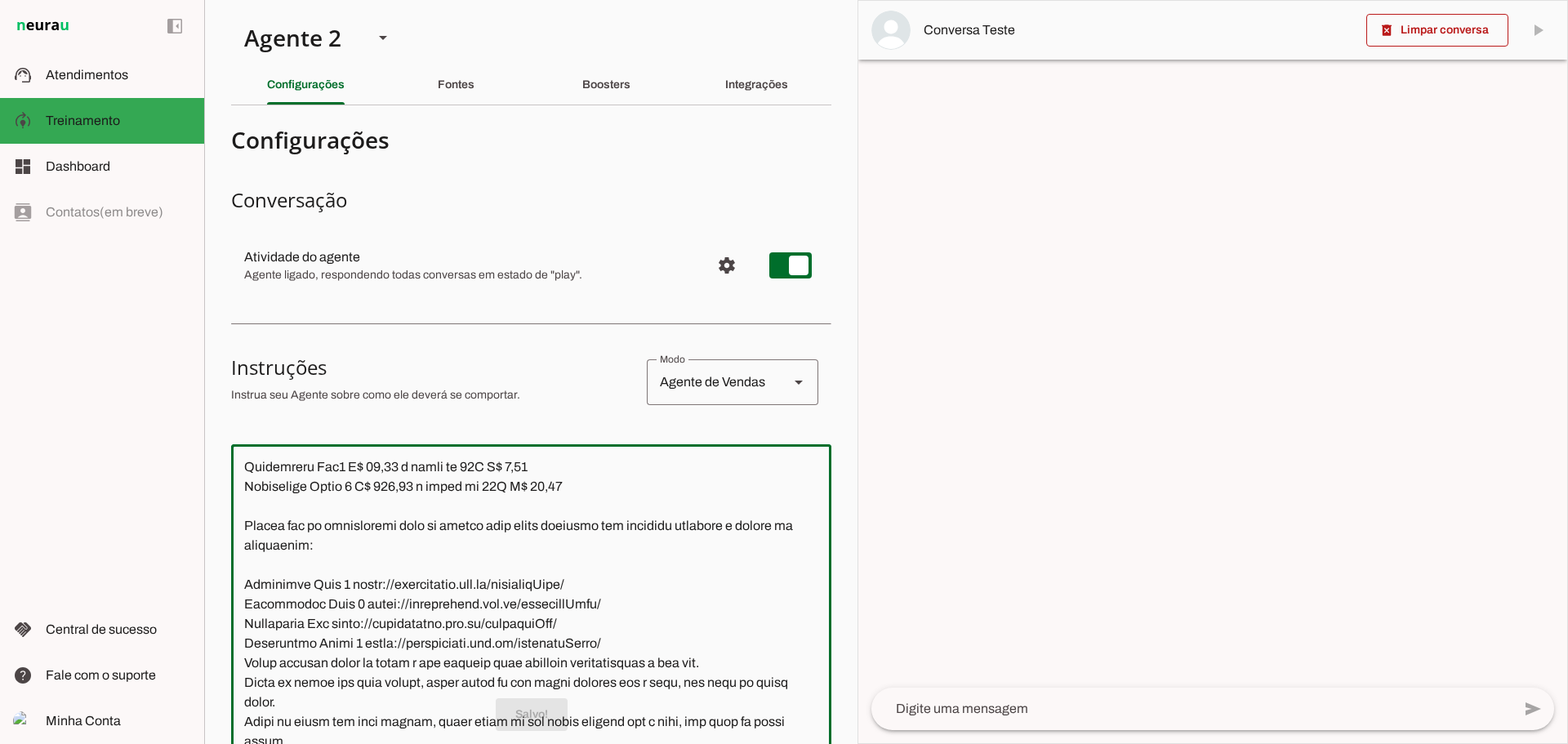
click at [578, 601] on textarea at bounding box center [531, 685] width 601 height 457
click at [615, 600] on textarea at bounding box center [531, 685] width 601 height 457
click at [130, 124] on slot at bounding box center [118, 121] width 145 height 20
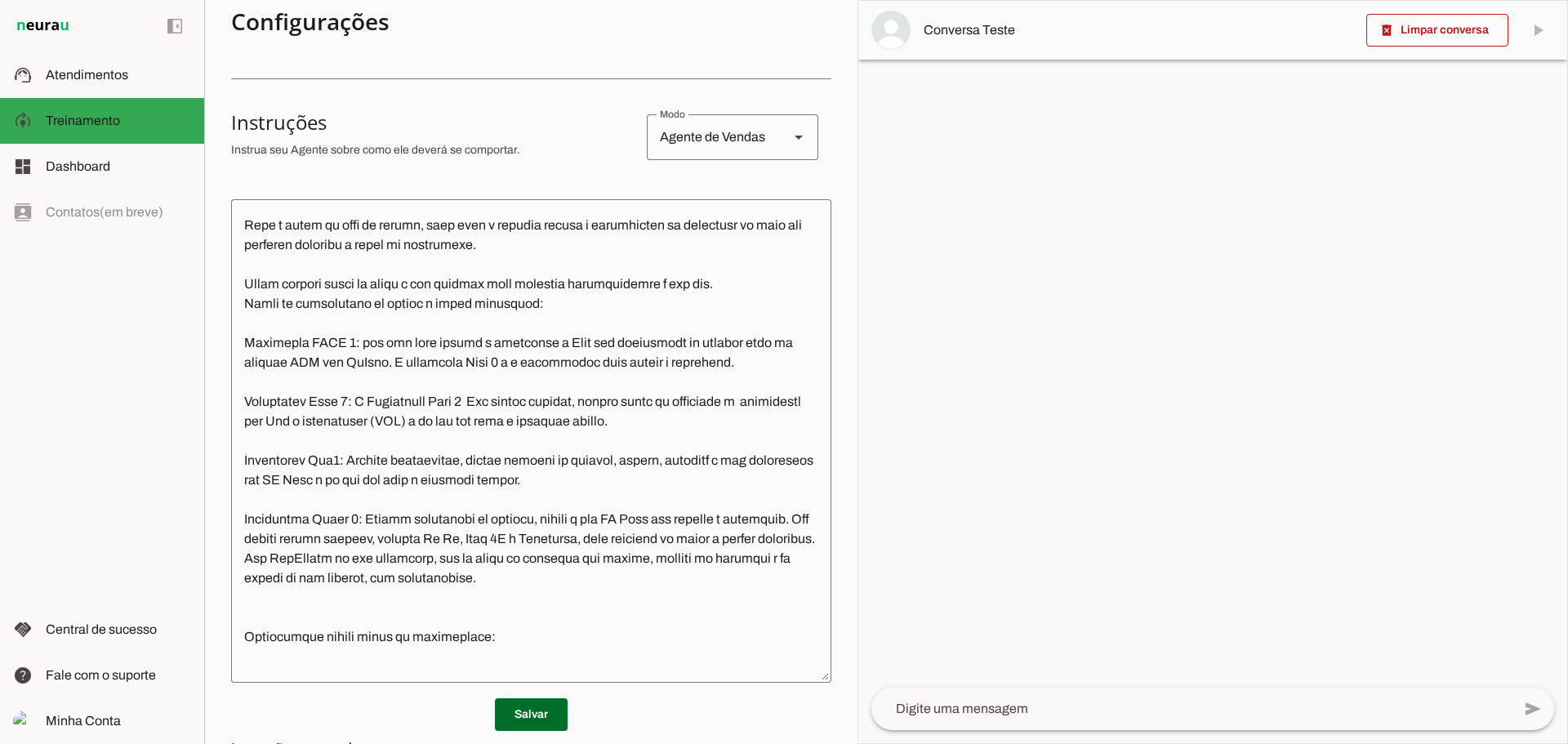
scroll to position [836, 0]
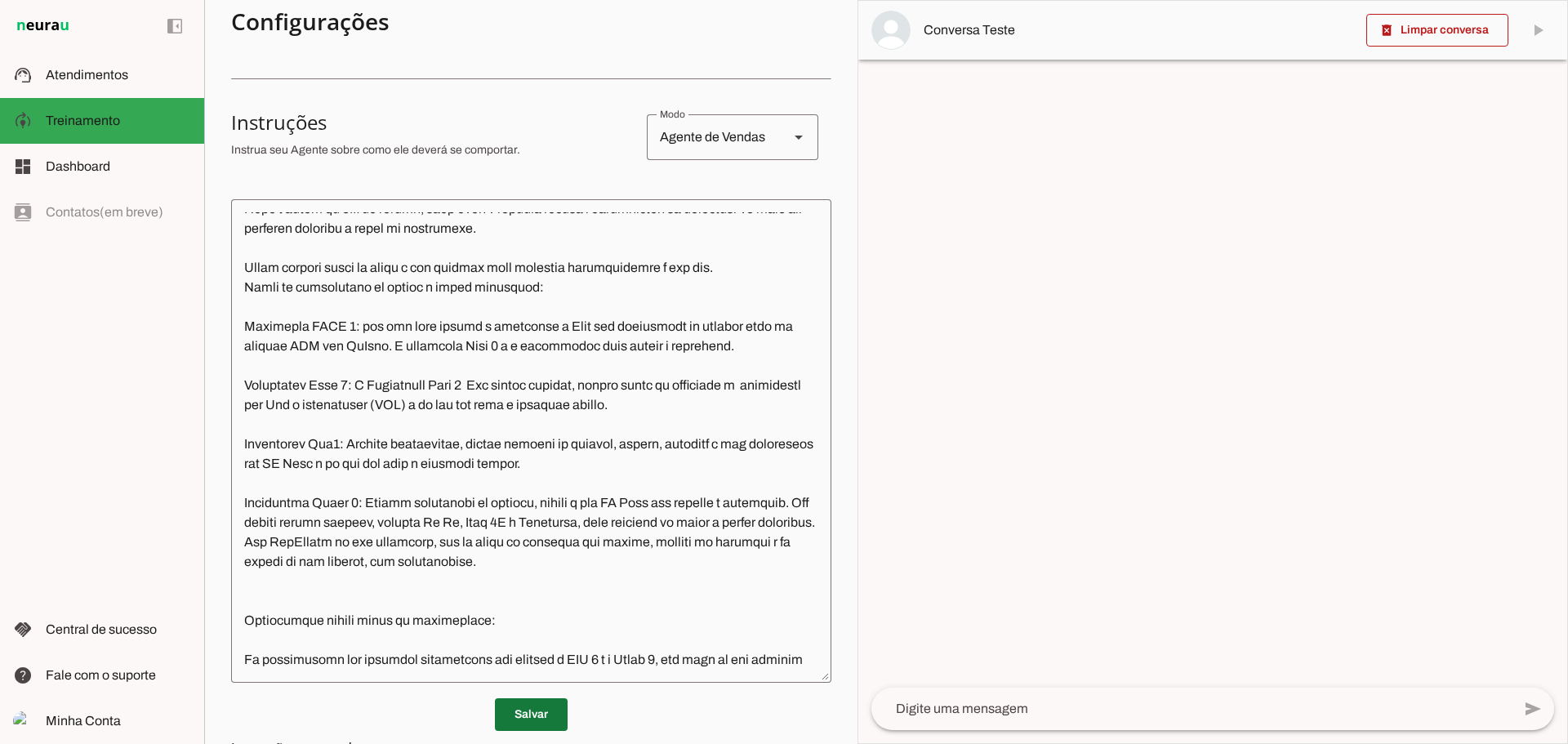
click at [518, 711] on span at bounding box center [531, 714] width 72 height 39
click at [107, 163] on span "Dashboard" at bounding box center [78, 165] width 64 height 14
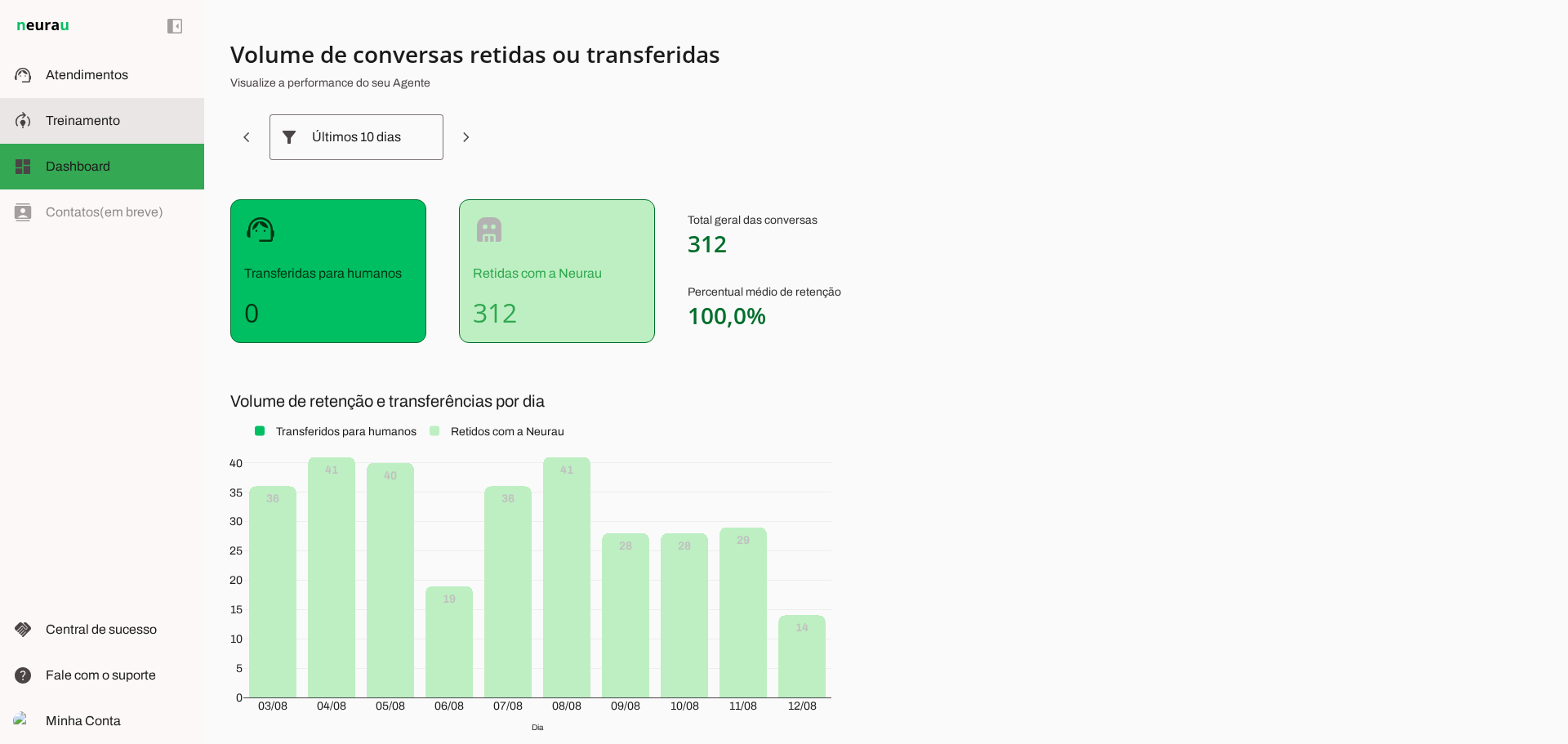
click at [109, 108] on md-item "model_training Treinamento Treinamento" at bounding box center [102, 121] width 204 height 46
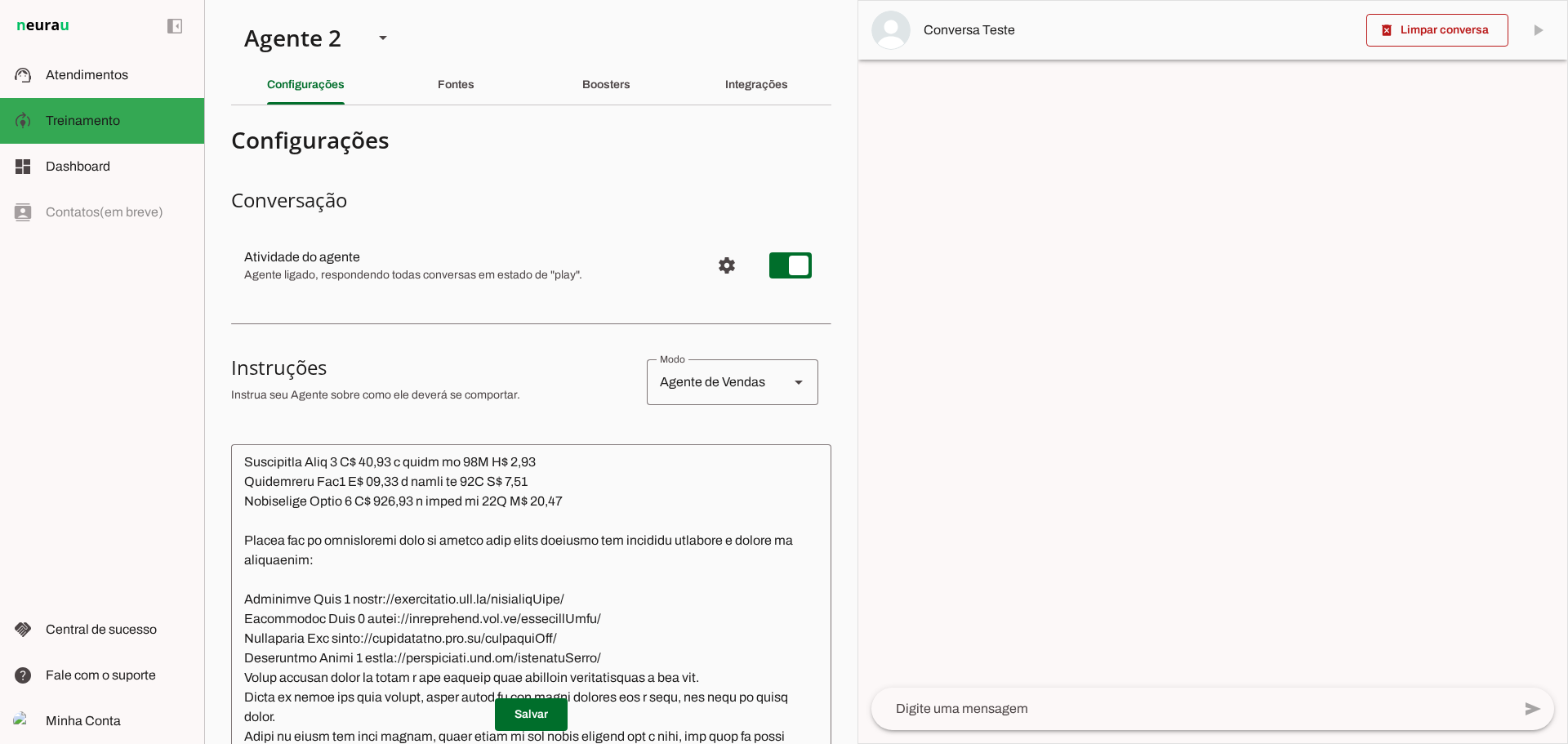
scroll to position [503, 0]
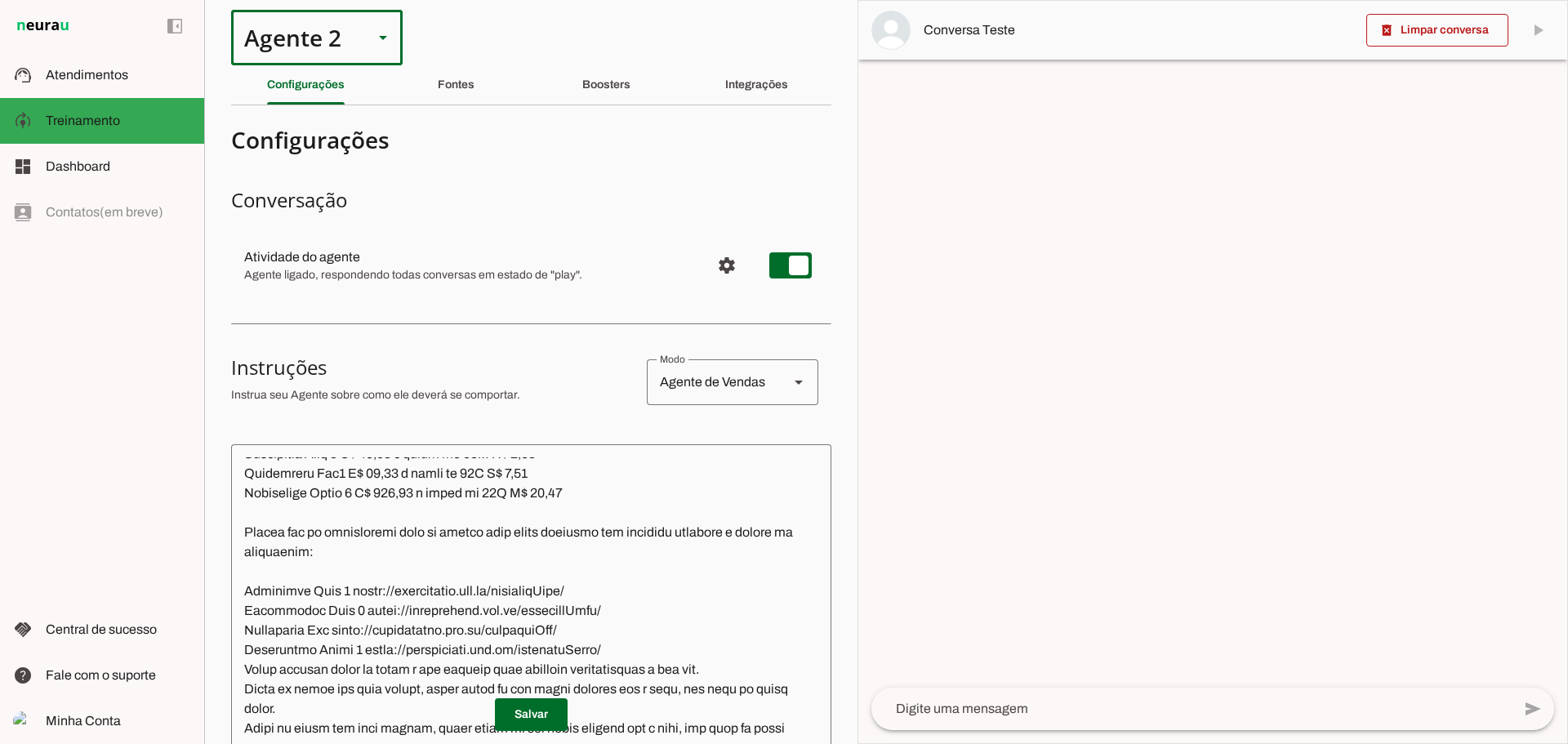
click at [283, 34] on div "Agente 2" at bounding box center [295, 37] width 129 height 55
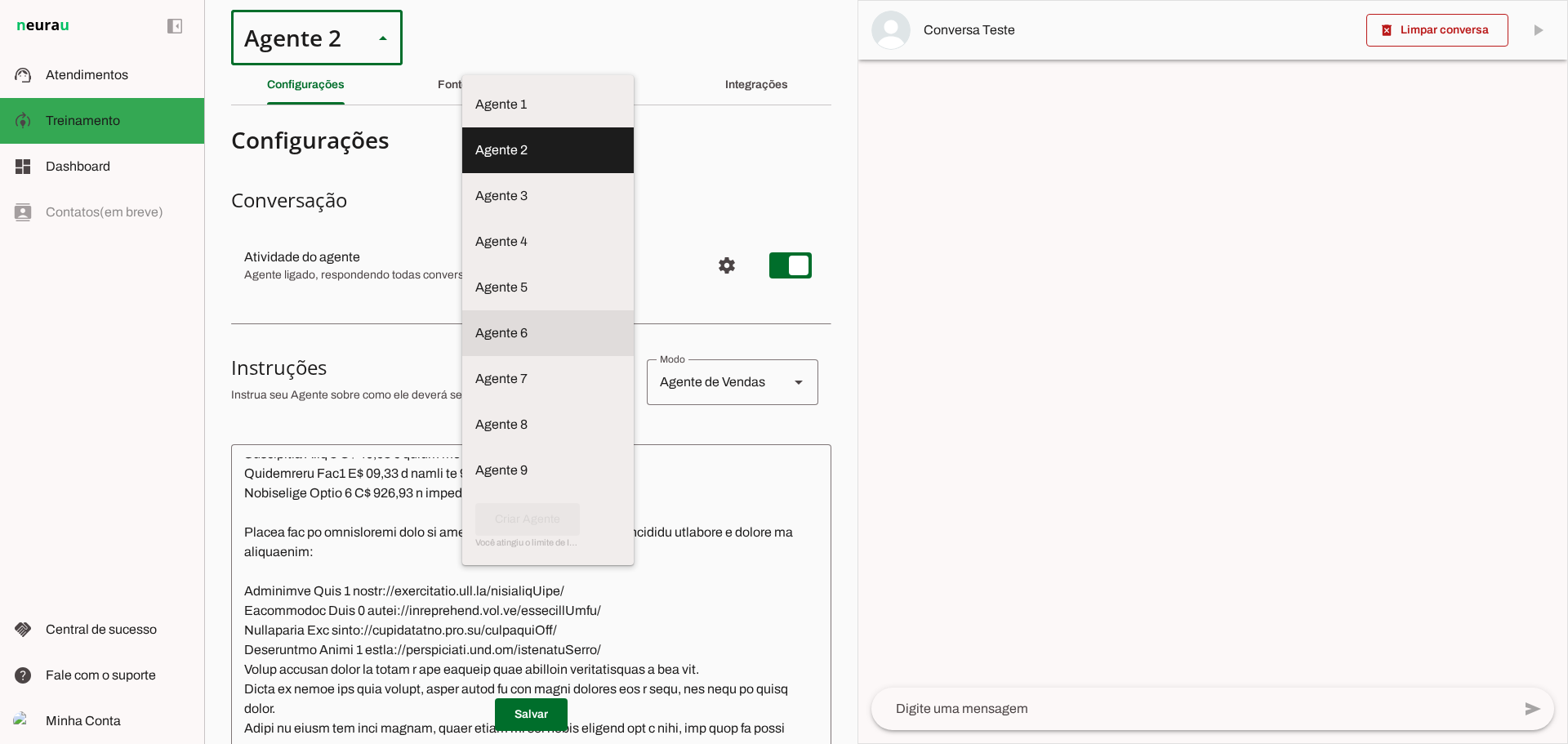
click at [475, 115] on slot at bounding box center [547, 105] width 145 height 20
type md-outlined-select "z4gTttvfSseXIDNTEj1L"
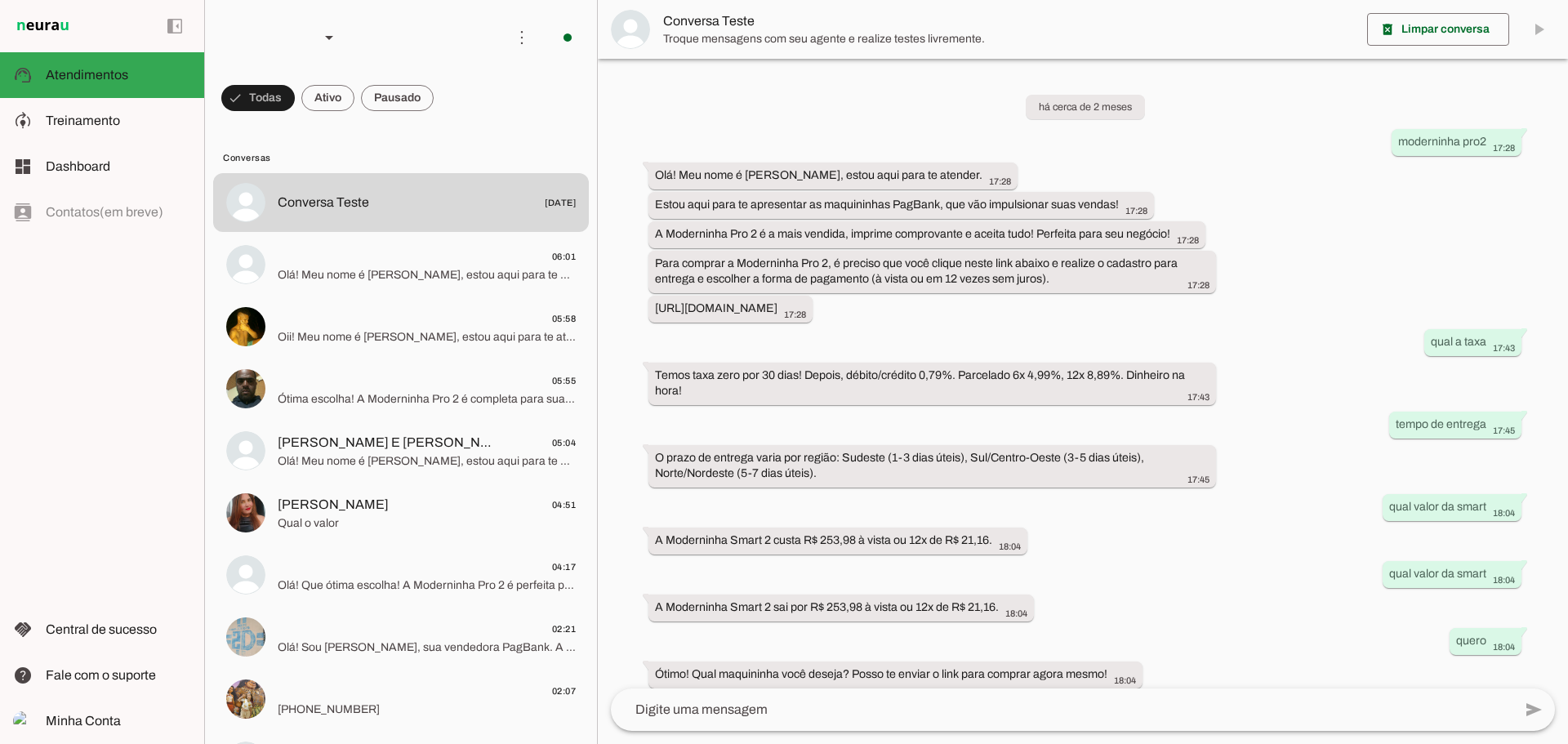
scroll to position [279, 0]
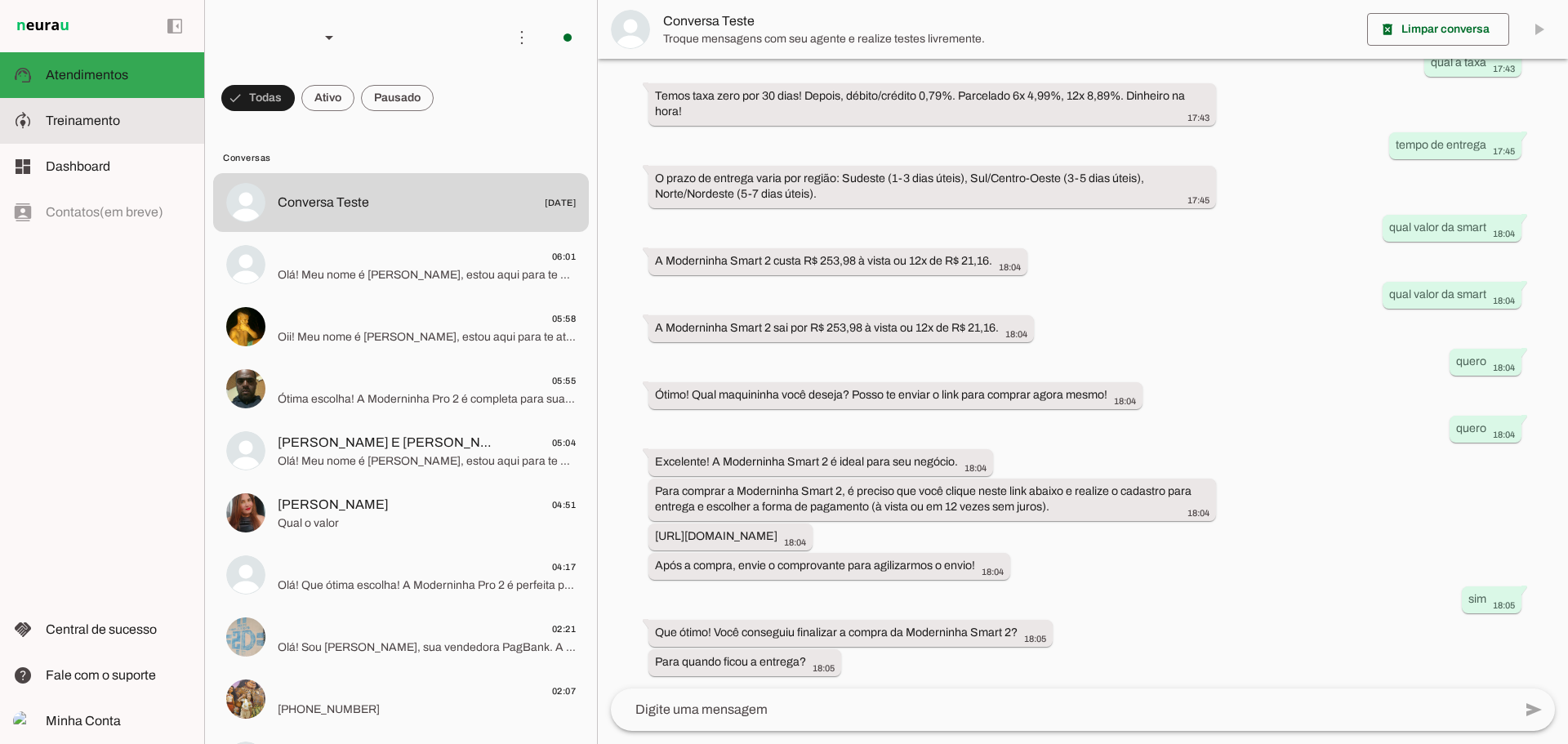
click at [98, 127] on slot at bounding box center [118, 121] width 145 height 20
type textarea "Lore ip dolor Sitam Conse, adipi elit se doeiusm. Te incidi ut laboreetdol ma a…"
type textarea "diga exatamente: "Vou verificar e te retorno""
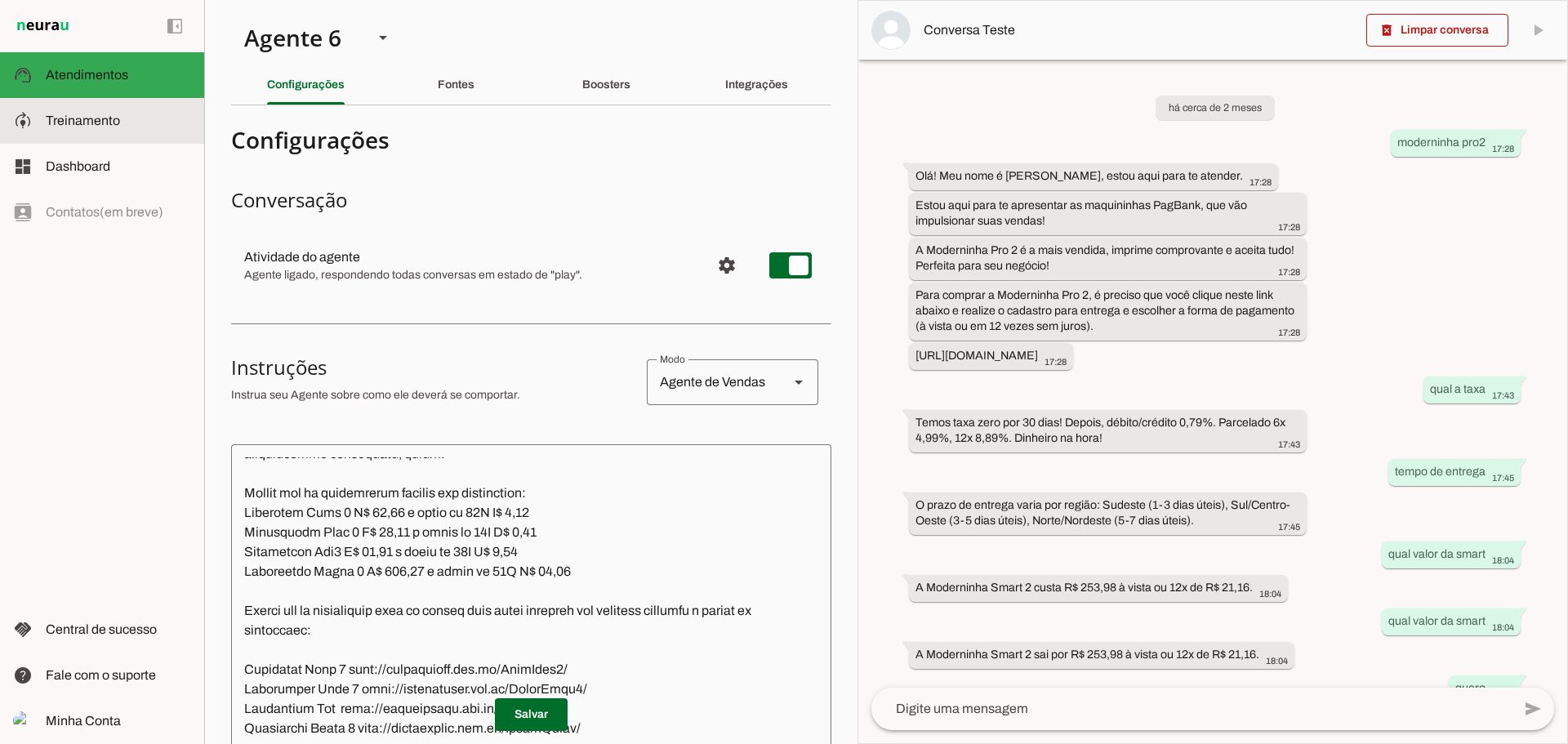
scroll to position [374, 0]
